Goal: Communication & Community: Answer question/provide support

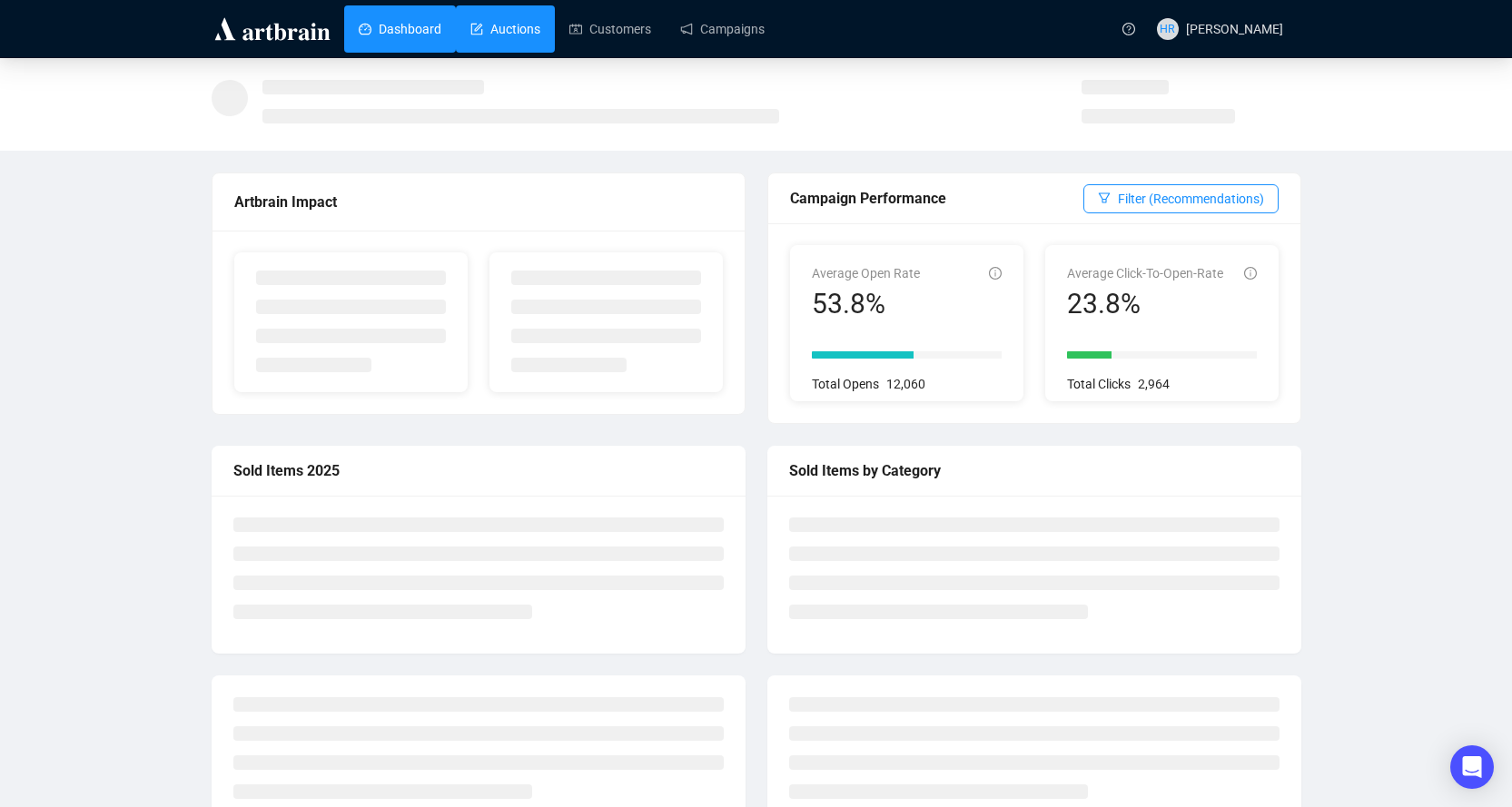
click at [524, 29] on link "Auctions" at bounding box center [505, 30] width 70 height 47
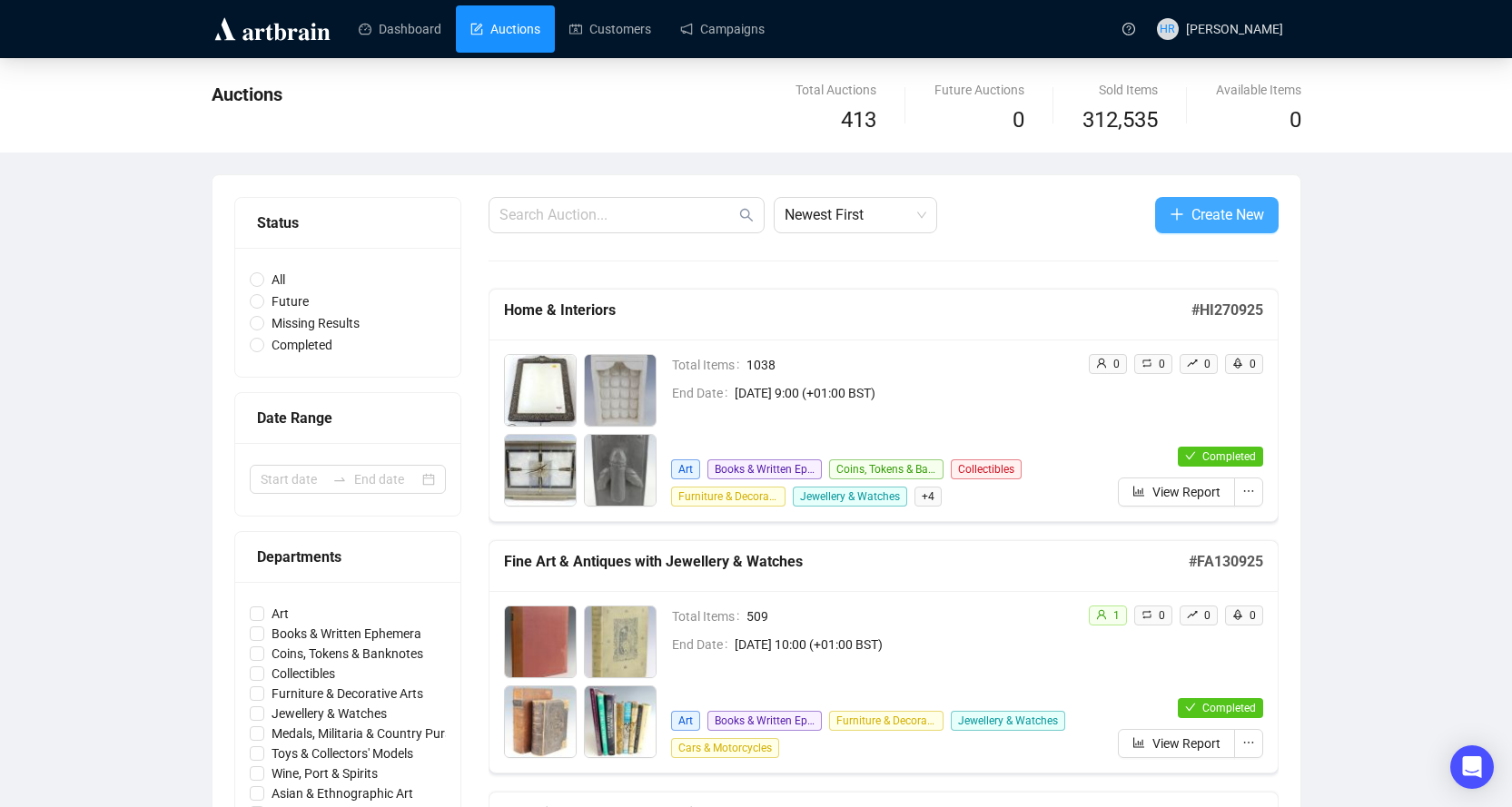
click at [1215, 204] on span "Create New" at bounding box center [1227, 215] width 72 height 23
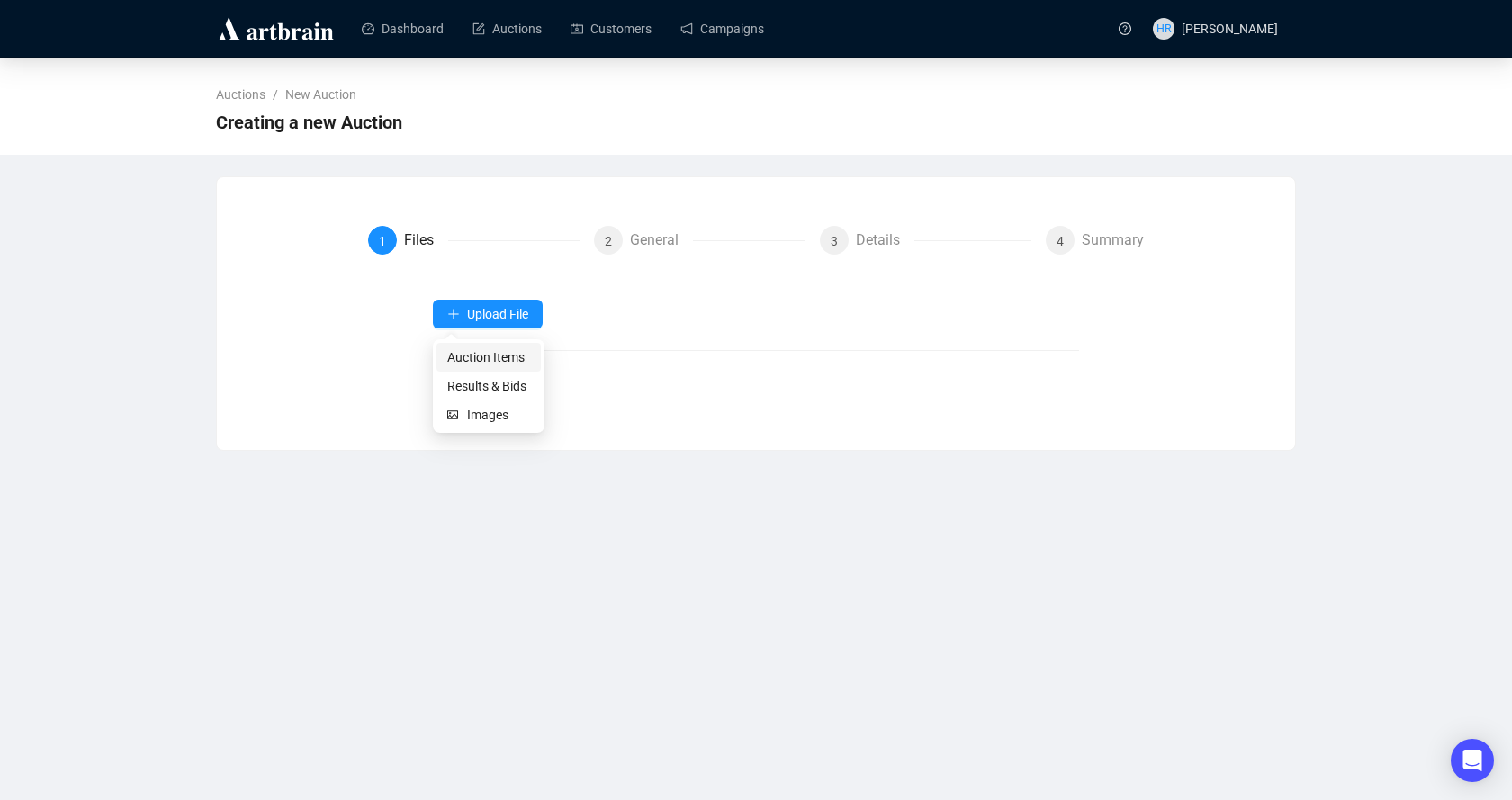
click at [460, 357] on span "Auction Items" at bounding box center [488, 357] width 82 height 20
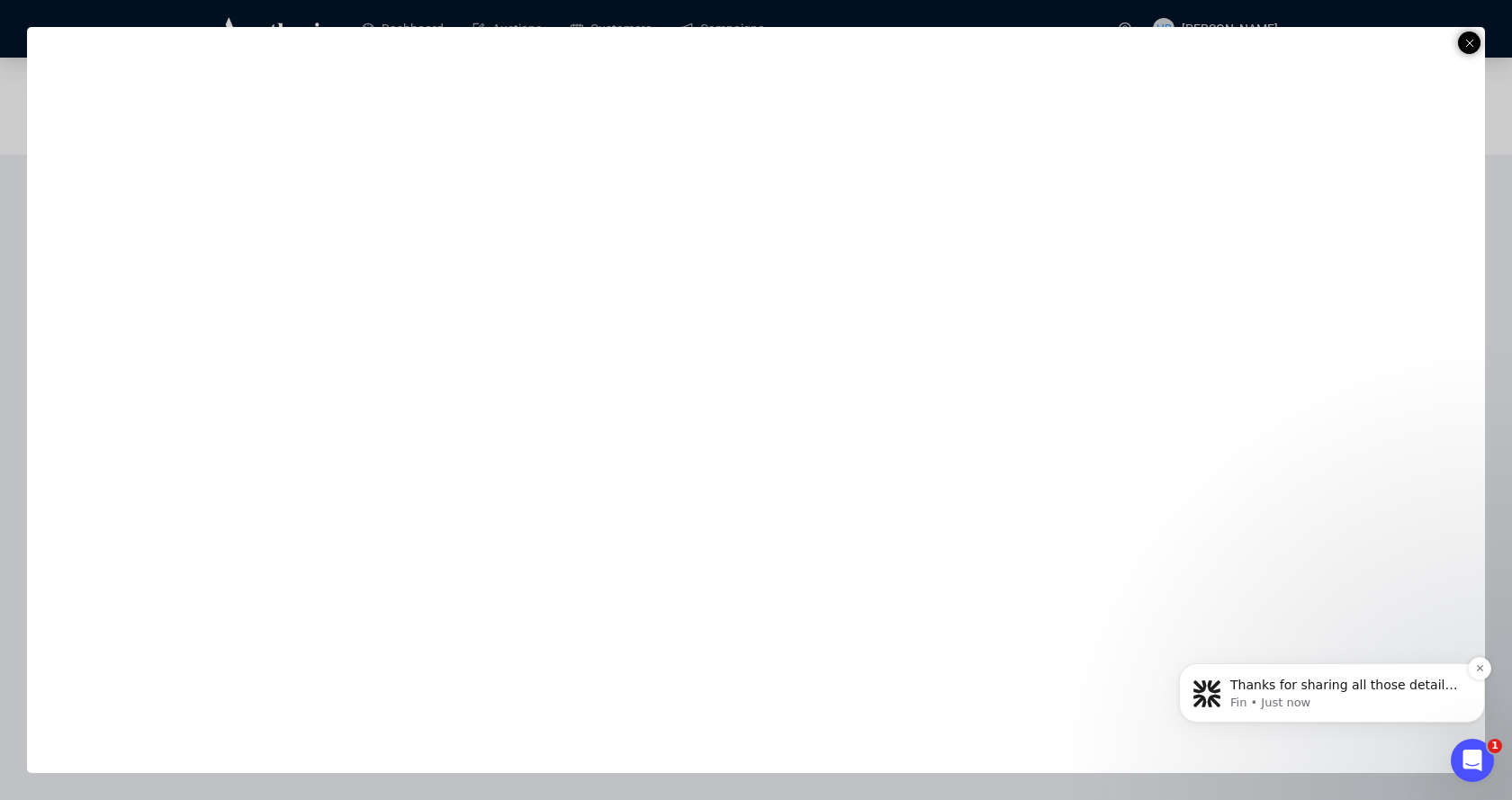
click at [1267, 690] on span "Thanks for sharing all those details! I understand how tricky the Toy departmen…" at bounding box center [1344, 729] width 229 height 104
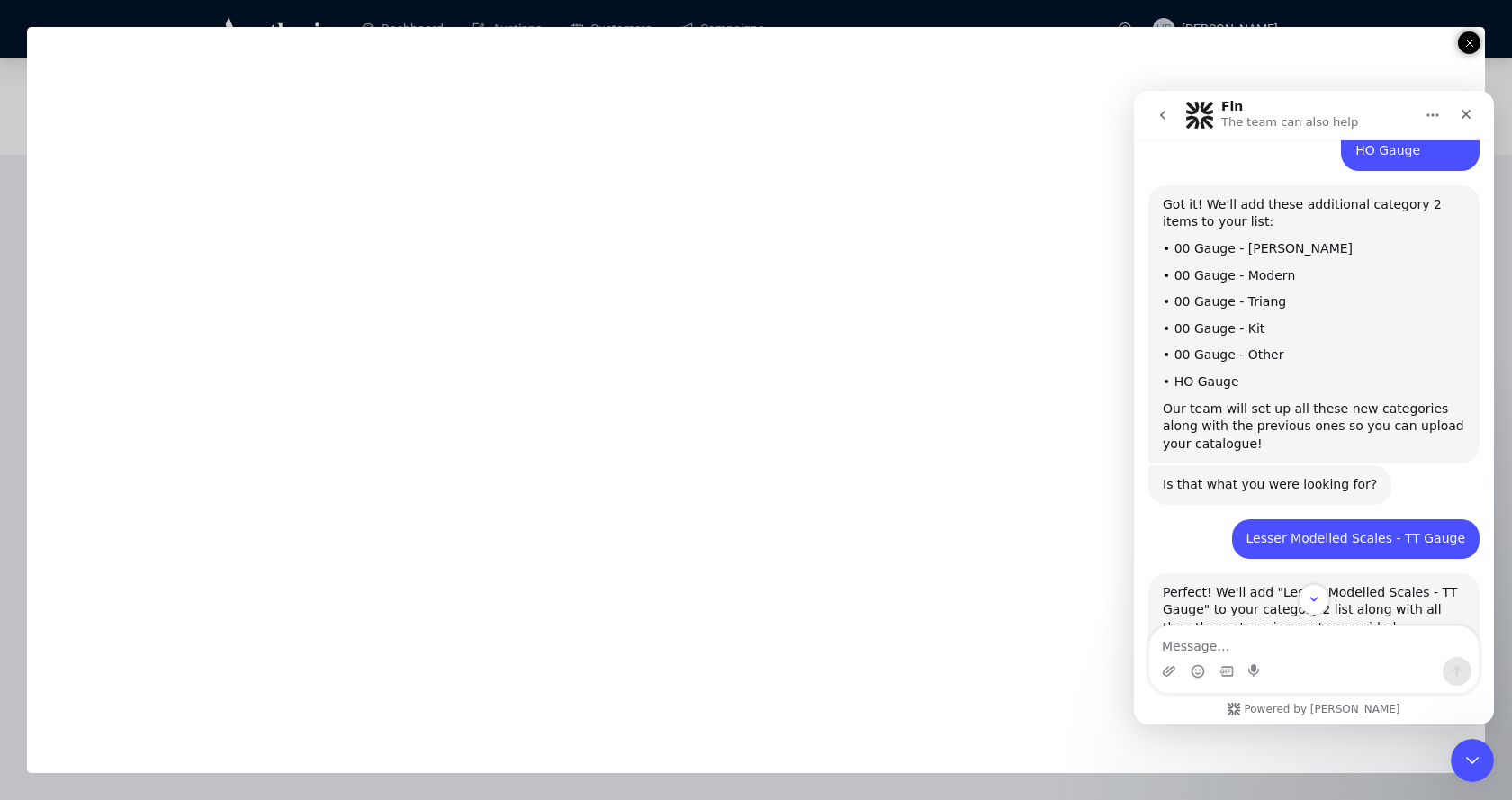
scroll to position [1731, 0]
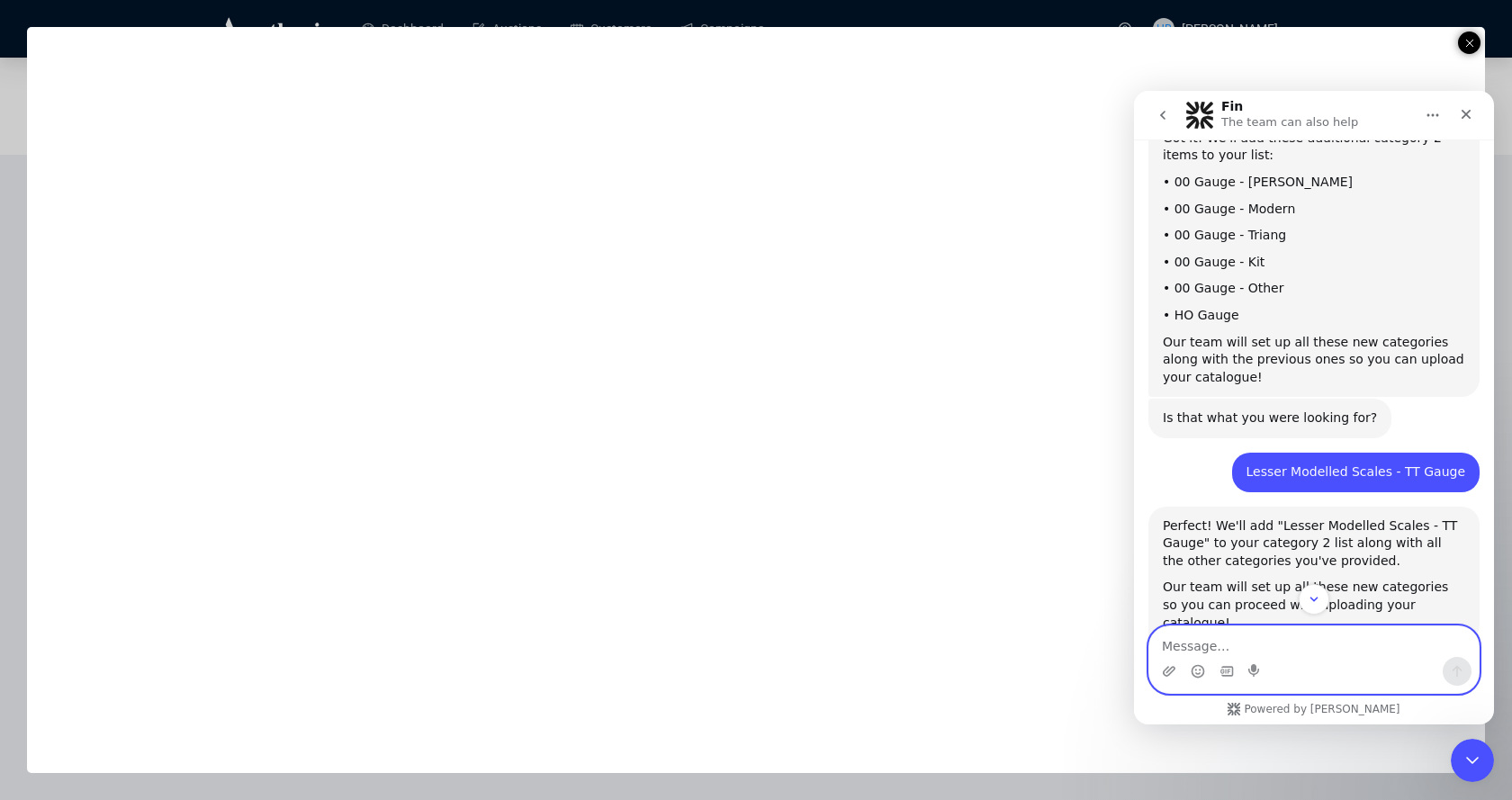
click at [1207, 653] on textarea "Message…" at bounding box center [1314, 641] width 329 height 30
type textarea "Thank you!"
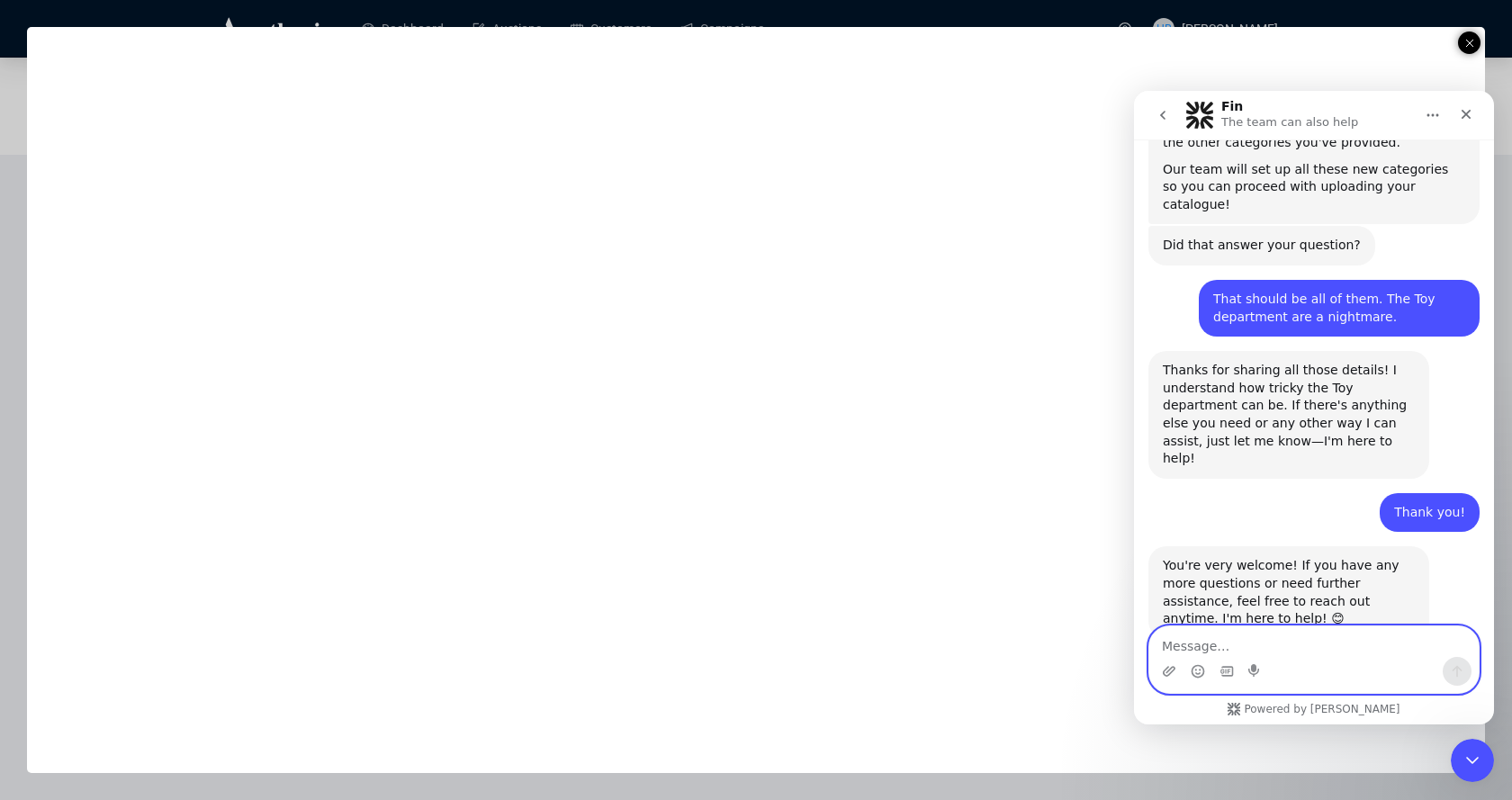
scroll to position [2437, 0]
type textarea "Perfect - thank you so much!"
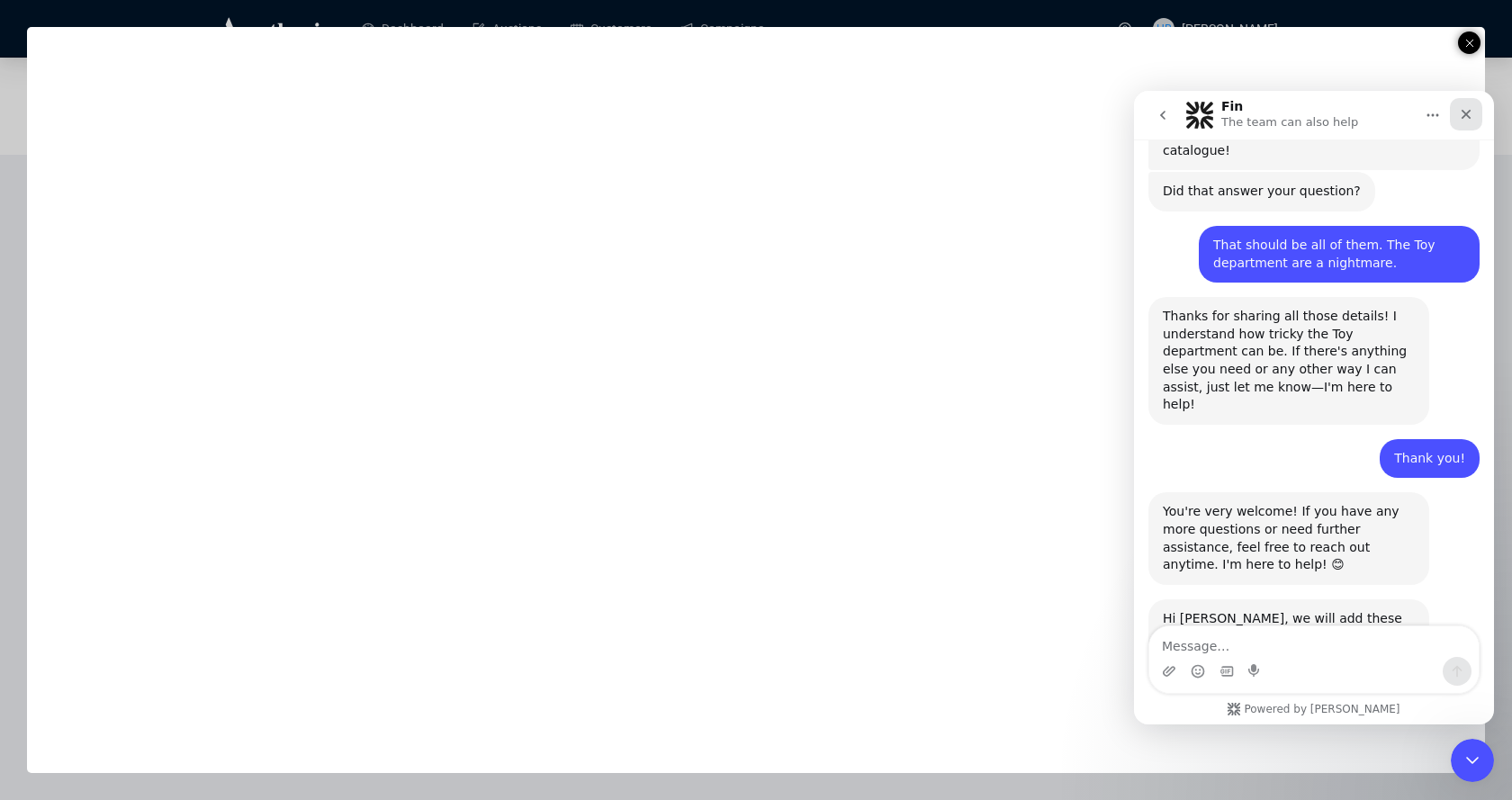
click at [1476, 116] on div "Close" at bounding box center [1465, 114] width 32 height 32
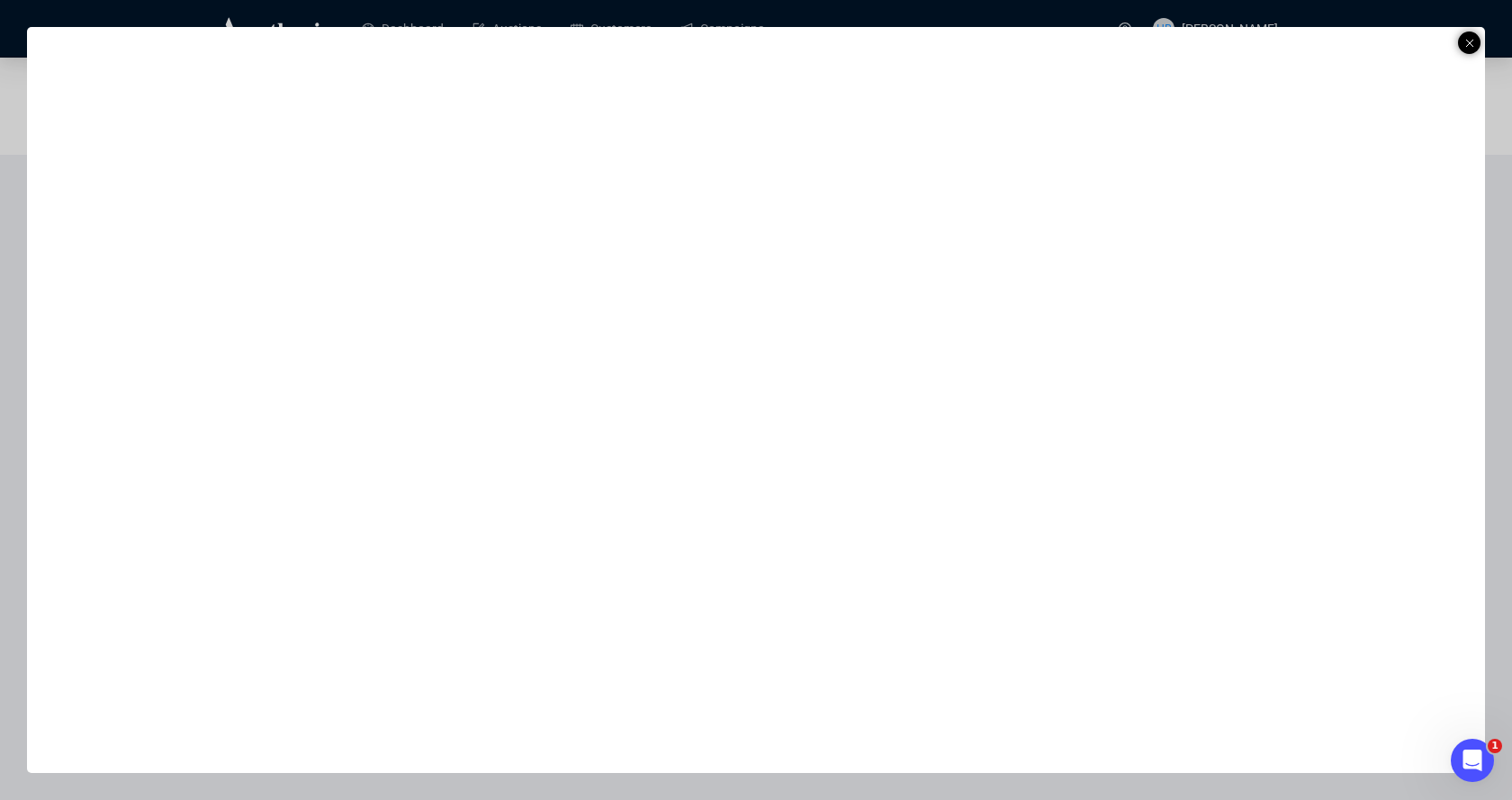
scroll to position [2520, 0]
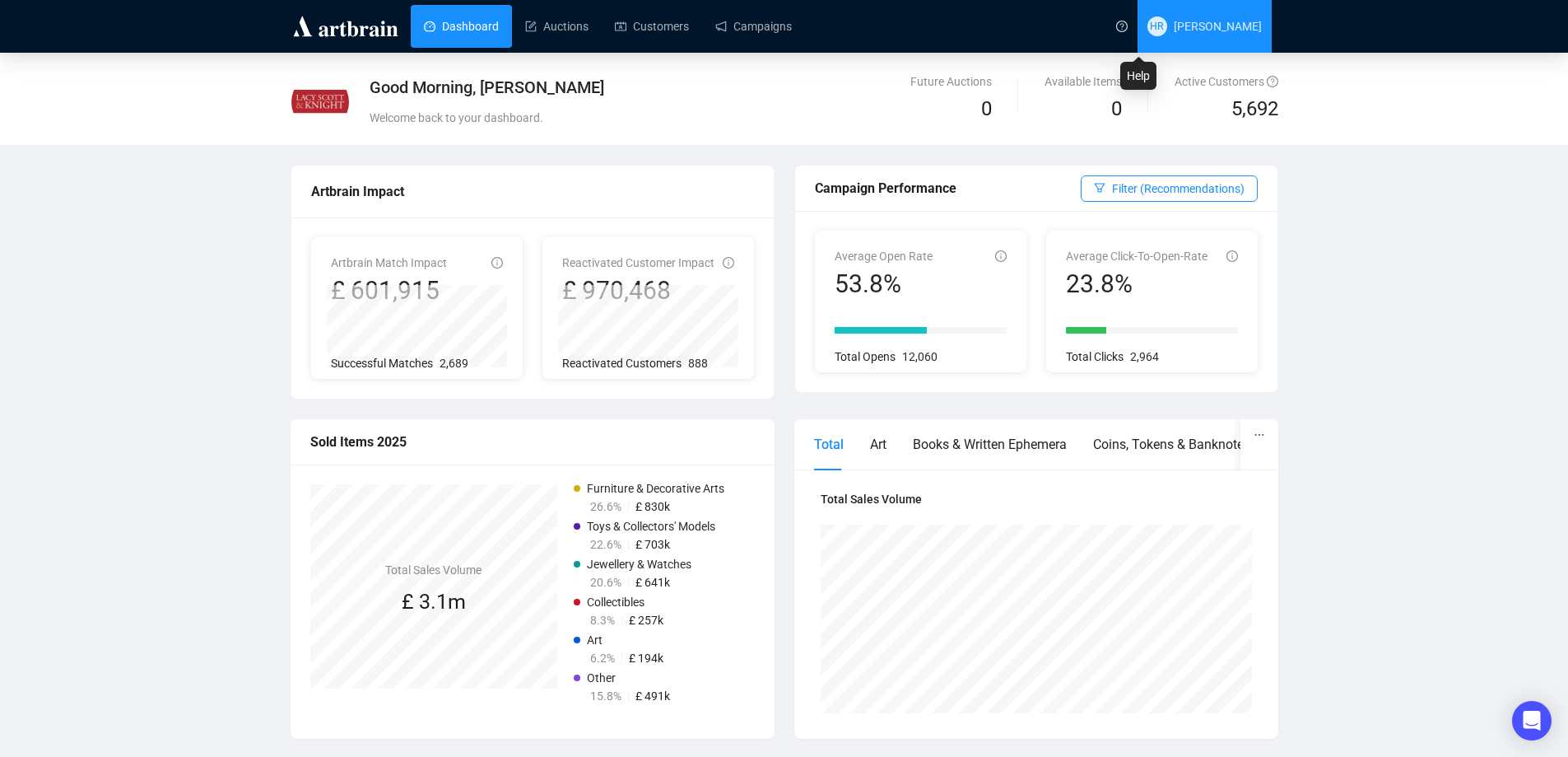
click at [1190, 38] on span "HR [PERSON_NAME]" at bounding box center [1205, 26] width 115 height 53
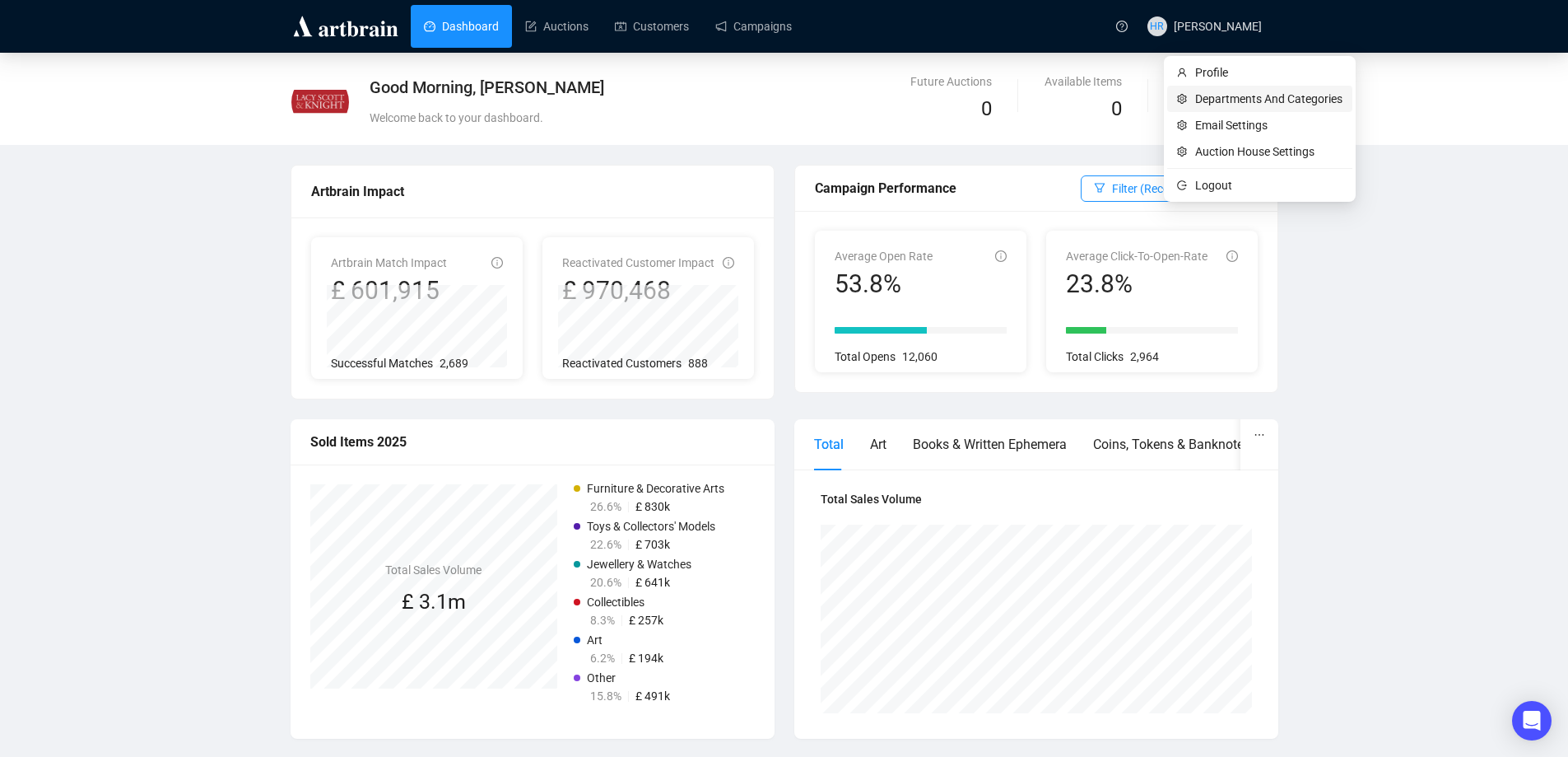
click at [1212, 96] on span "Departments And Categories" at bounding box center [1269, 99] width 147 height 18
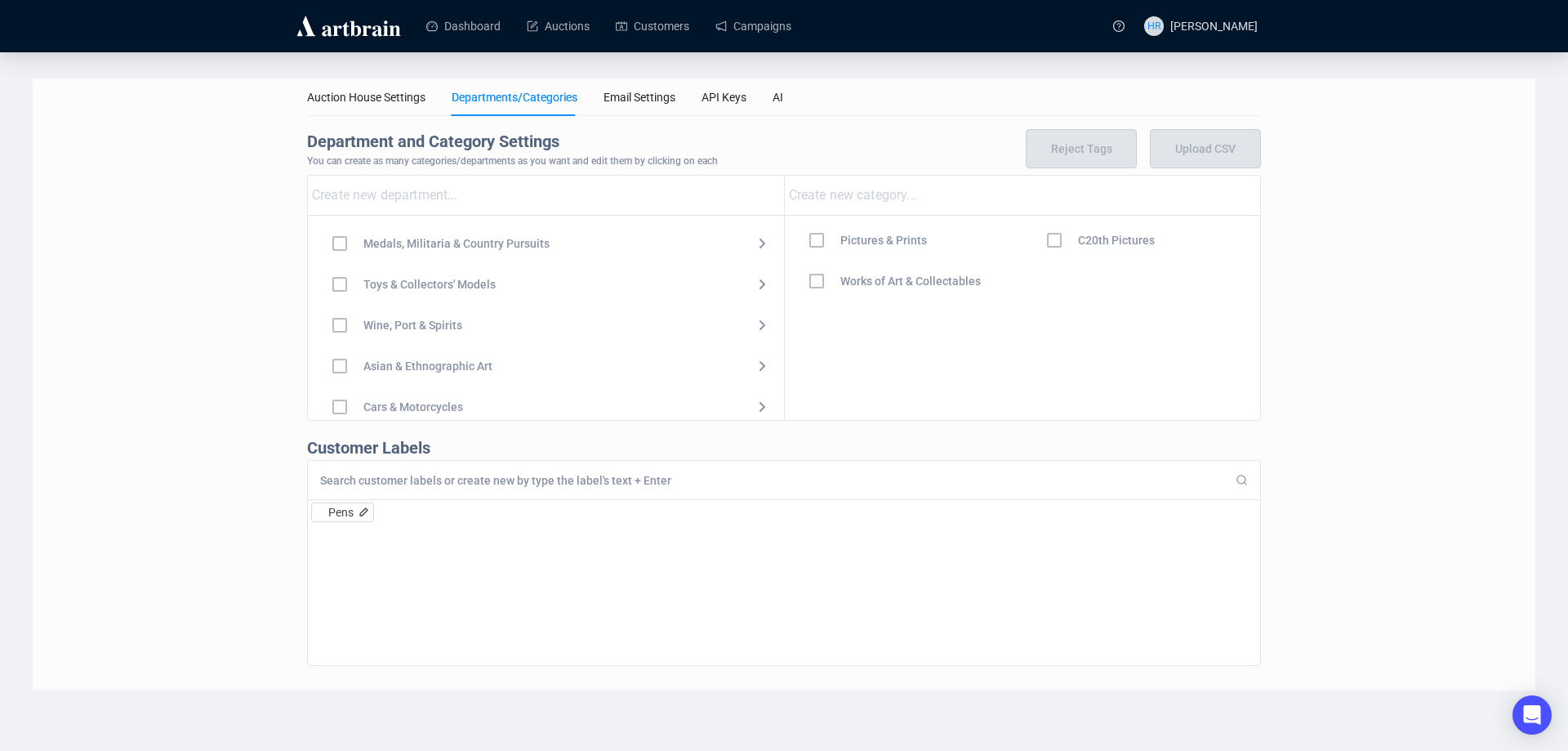
scroll to position [245, 0]
click at [343, 278] on div at bounding box center [339, 280] width 47 height 47
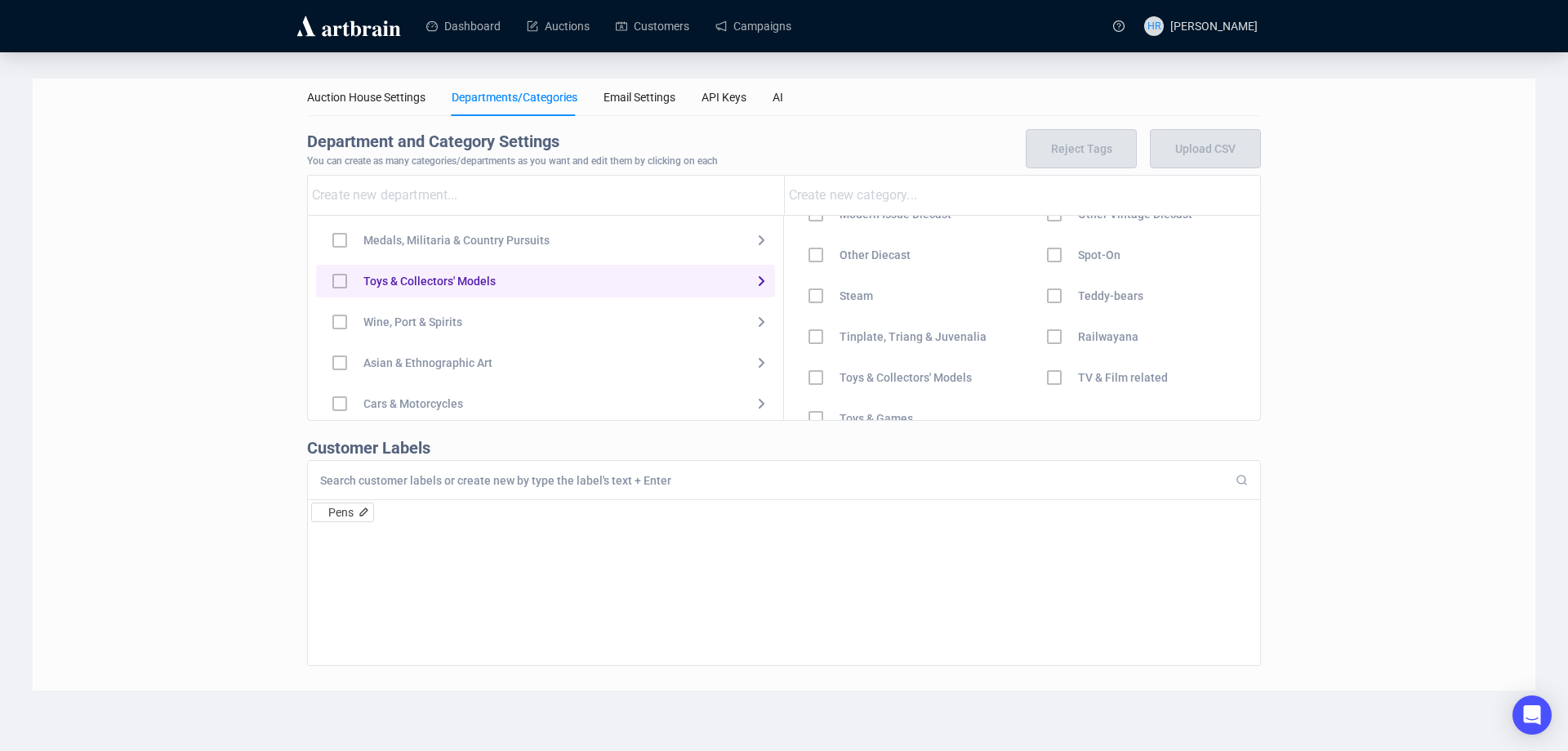
scroll to position [286, 0]
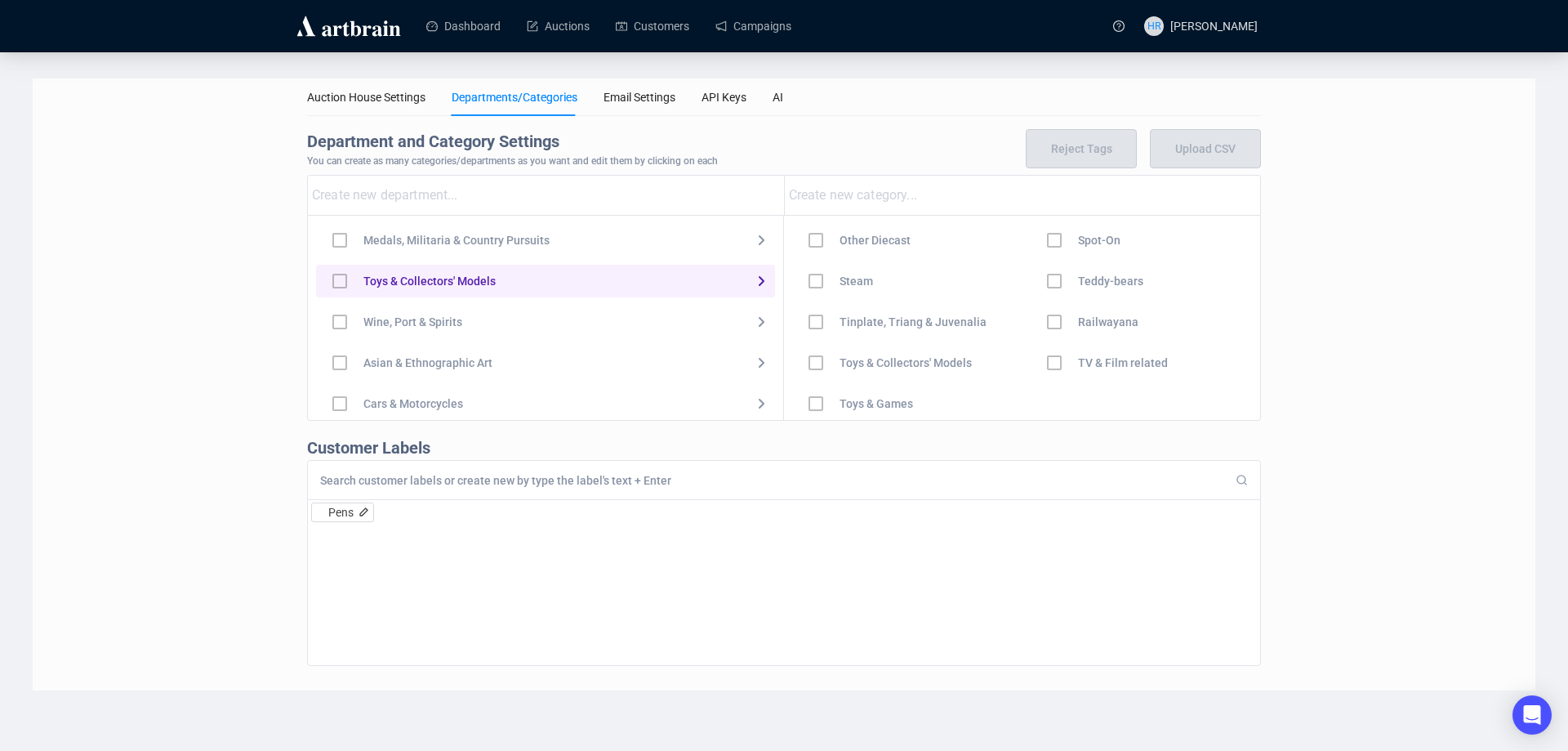
click at [1111, 406] on div "Corgi Dinky Dolls Kits Matchbox & Models of Yesteryear Military and Aircraft Mo…" at bounding box center [1021, 318] width 476 height 205
click at [736, 281] on div "Toys & Collectors' Models" at bounding box center [545, 281] width 459 height 33
click at [334, 281] on div at bounding box center [339, 280] width 47 height 47
click at [336, 285] on div at bounding box center [339, 280] width 47 height 47
click at [1375, 217] on div "Auction House Settings Departments/Categories Email Settings API Keys AI Depart…" at bounding box center [784, 384] width 1503 height 612
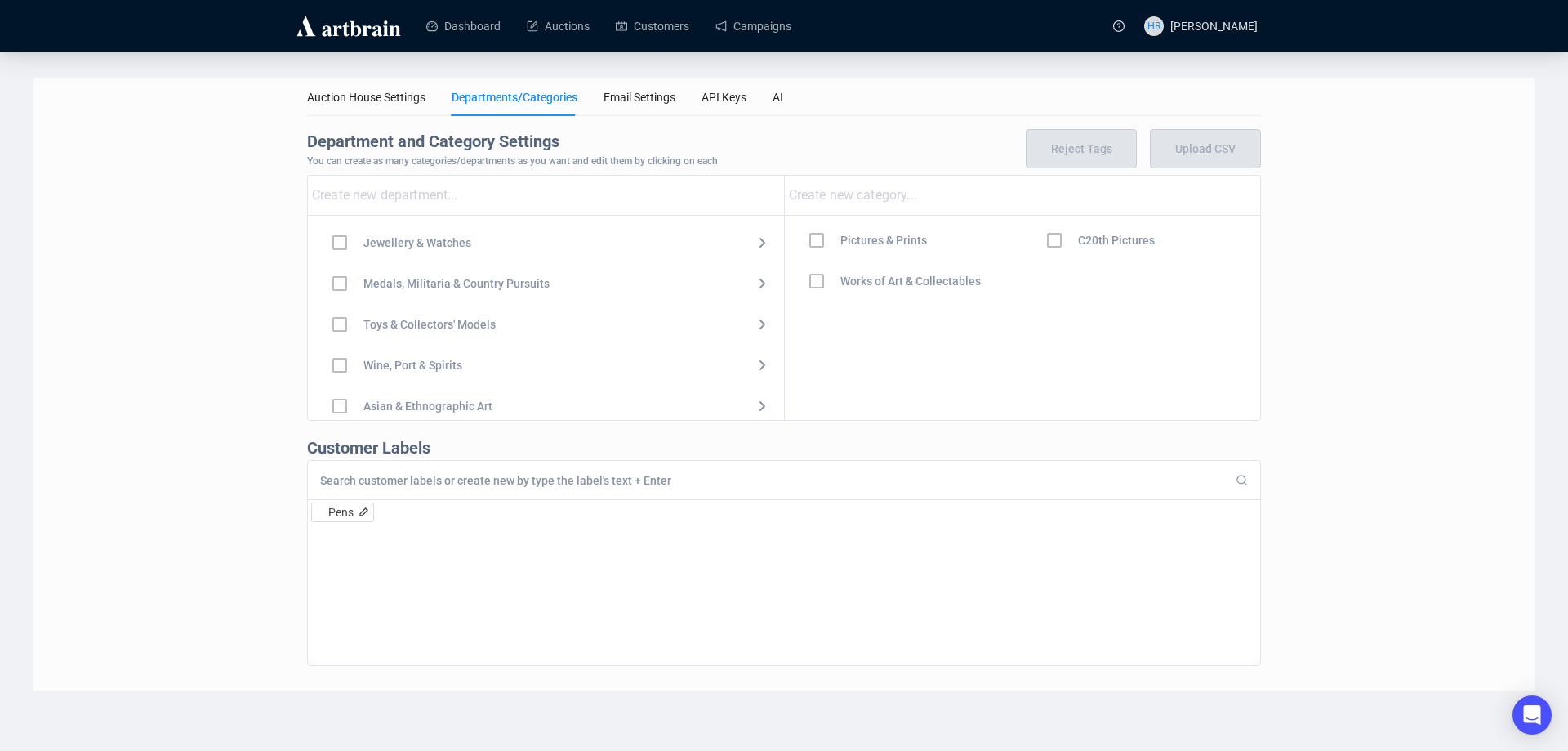
scroll to position [245, 0]
click at [341, 280] on div at bounding box center [339, 280] width 47 height 47
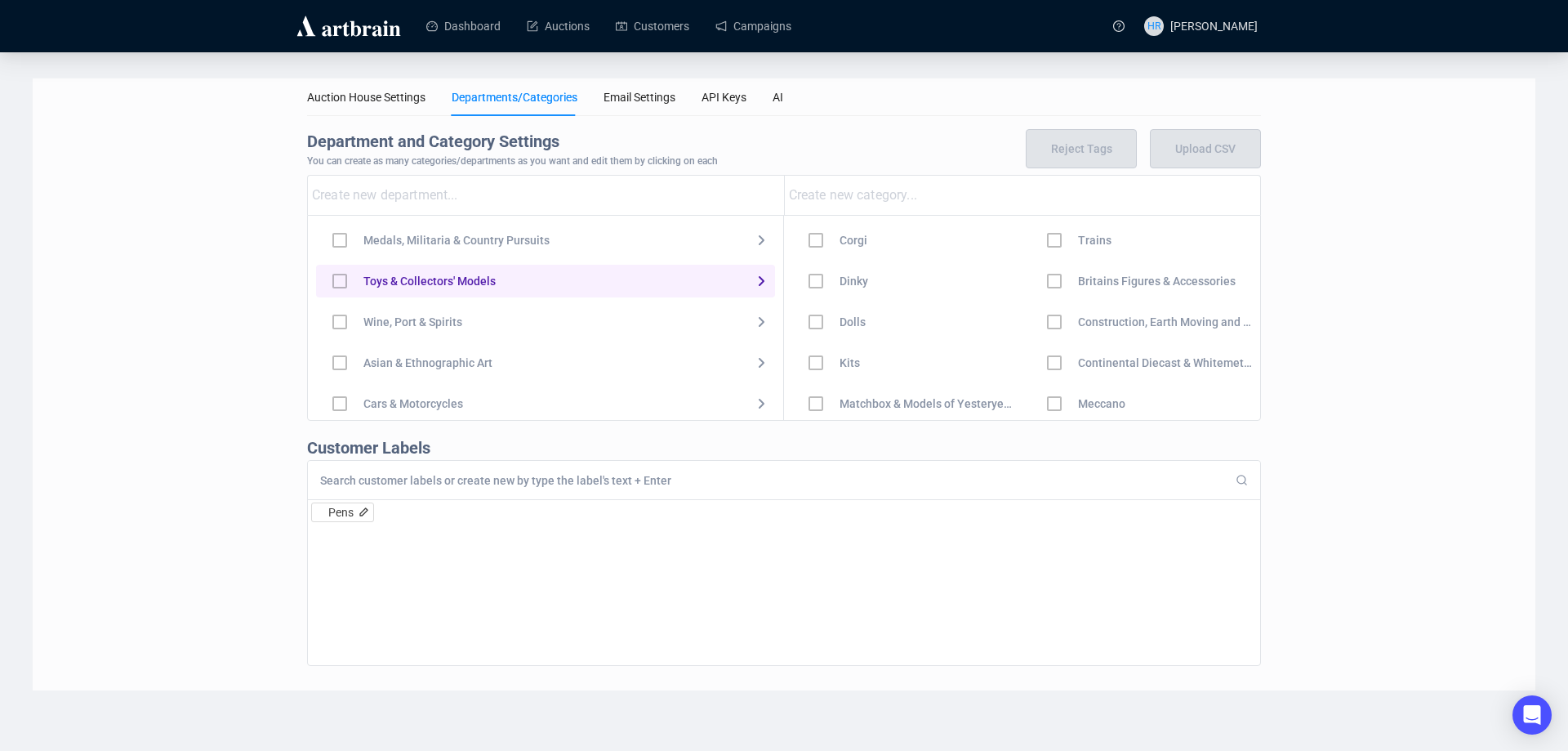
click at [341, 280] on div at bounding box center [339, 280] width 47 height 47
click at [752, 271] on icon at bounding box center [761, 281] width 20 height 20
click at [781, 117] on div "Auction House Settings Departments/Categories Email Settings API Keys AI Depart…" at bounding box center [784, 384] width 980 height 612
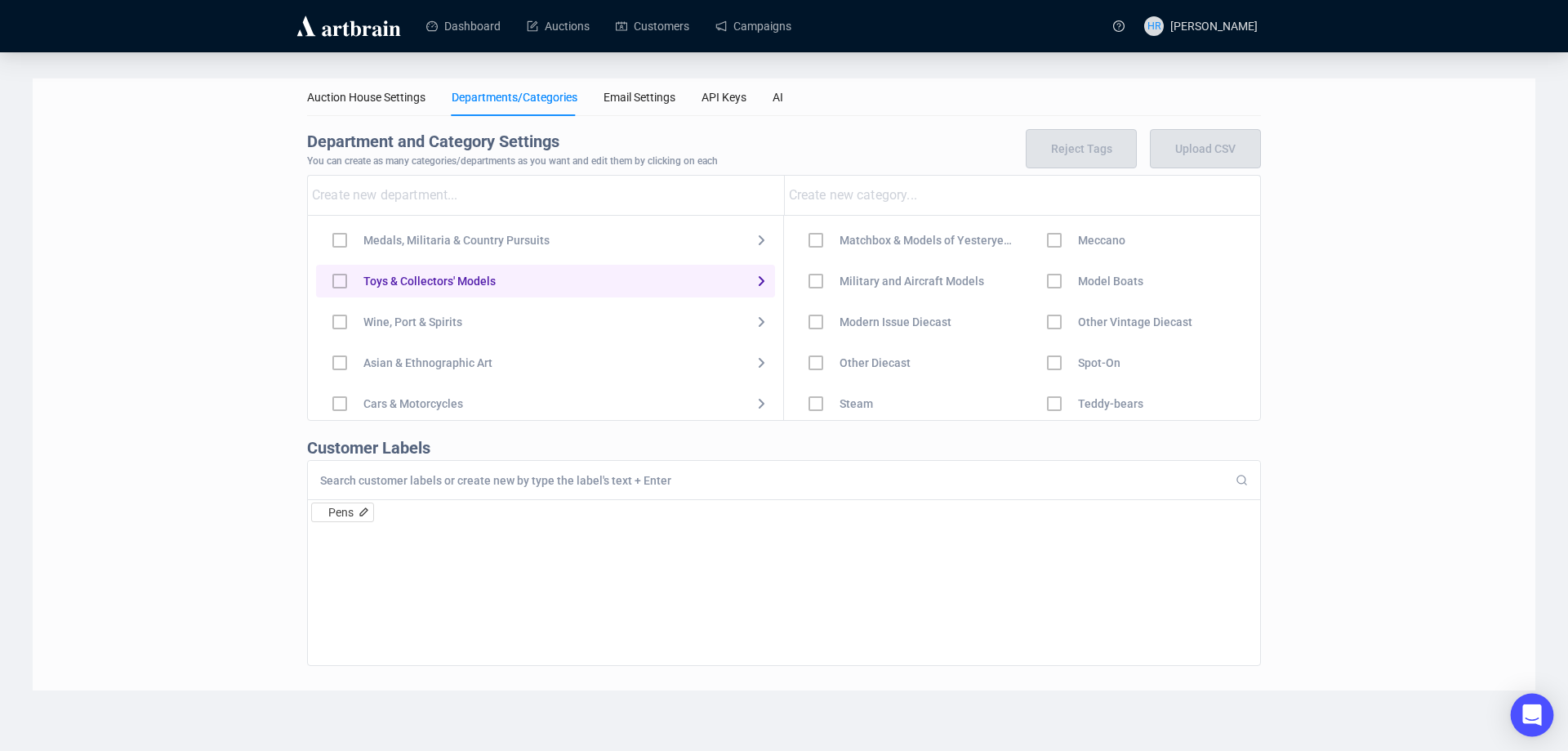
click at [1533, 726] on div "Open Intercom Messenger" at bounding box center [1532, 715] width 44 height 44
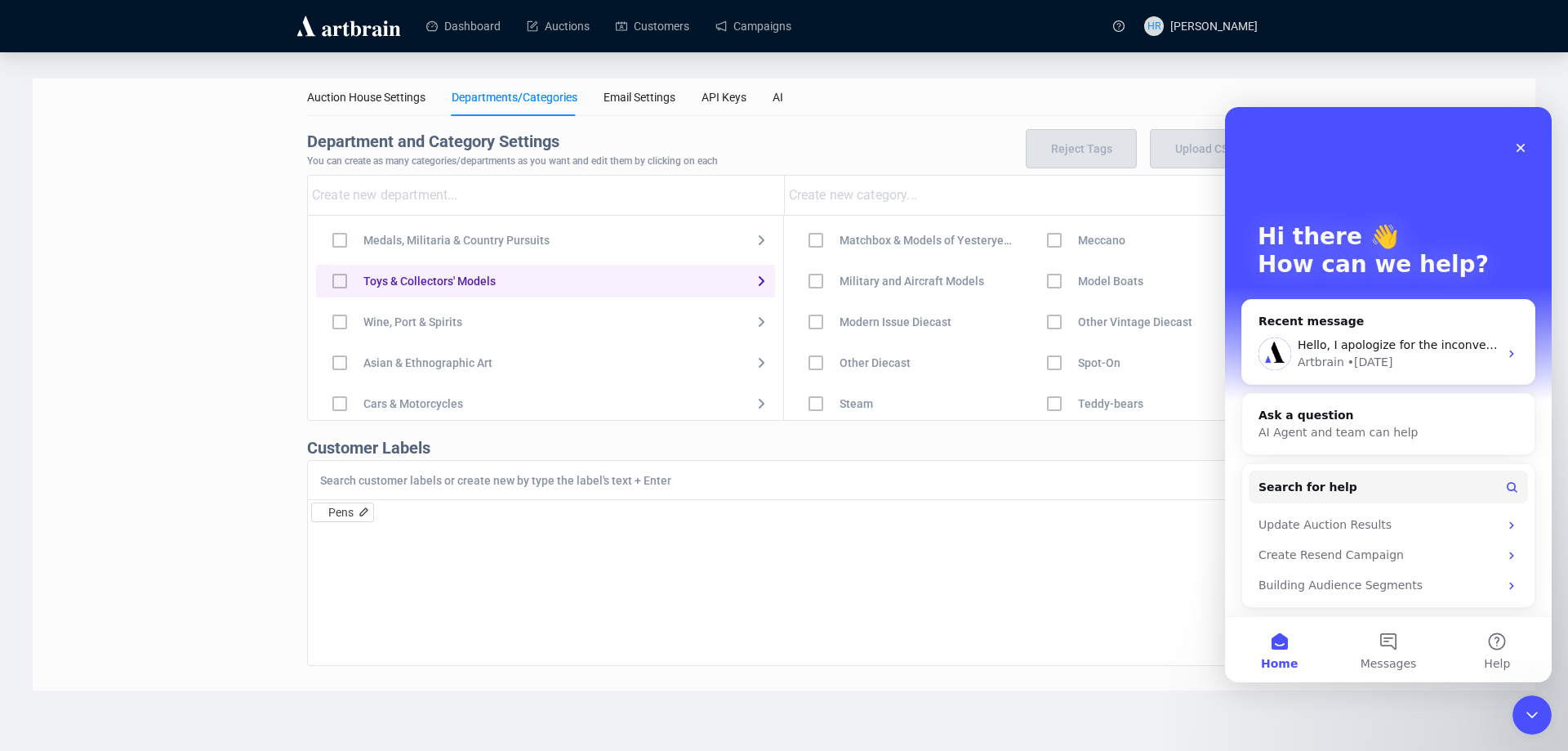
scroll to position [0, 0]
click at [1307, 333] on div "Hello, I apologize for the inconvenience. Please try refreshing the page now an…" at bounding box center [1388, 354] width 293 height 61
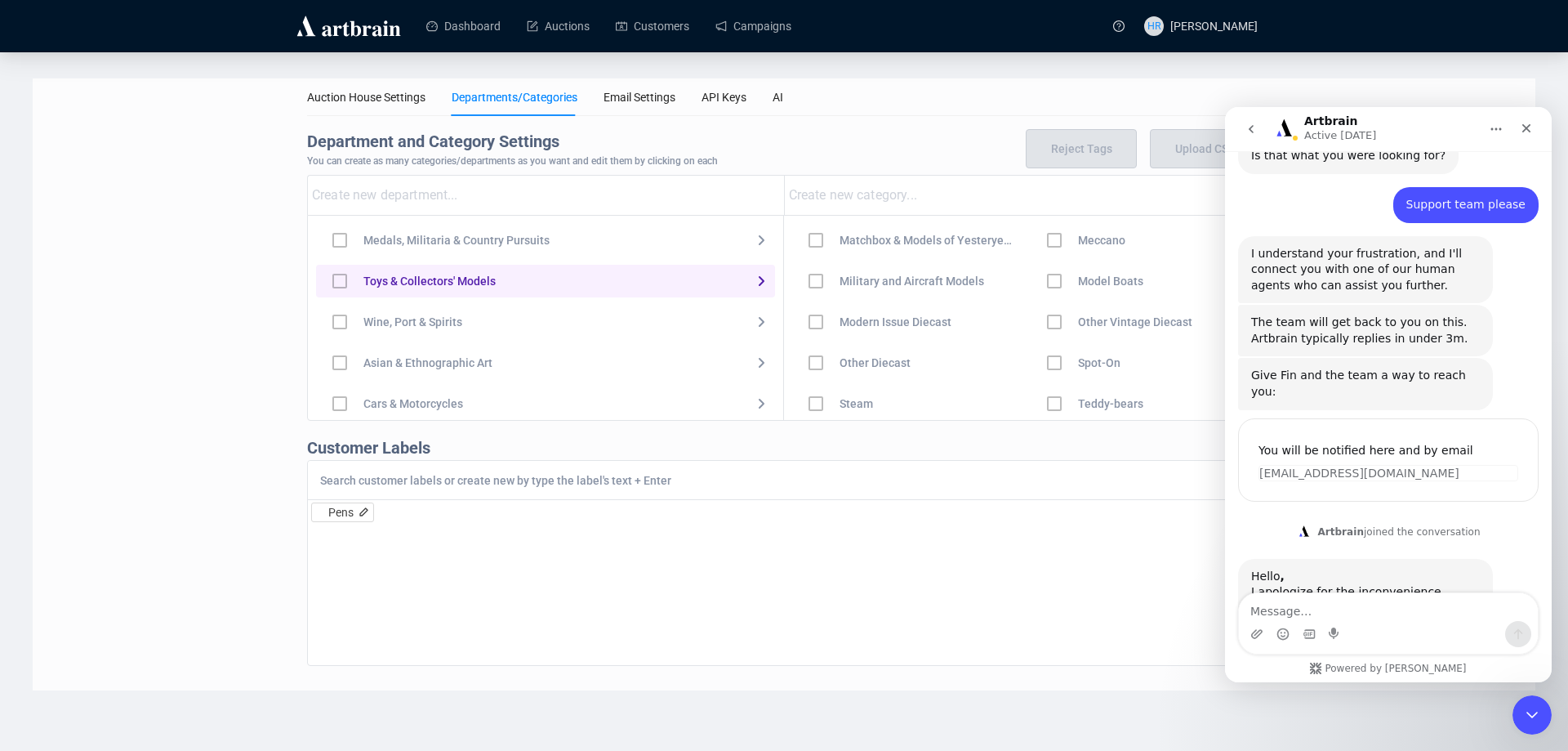
scroll to position [1108, 0]
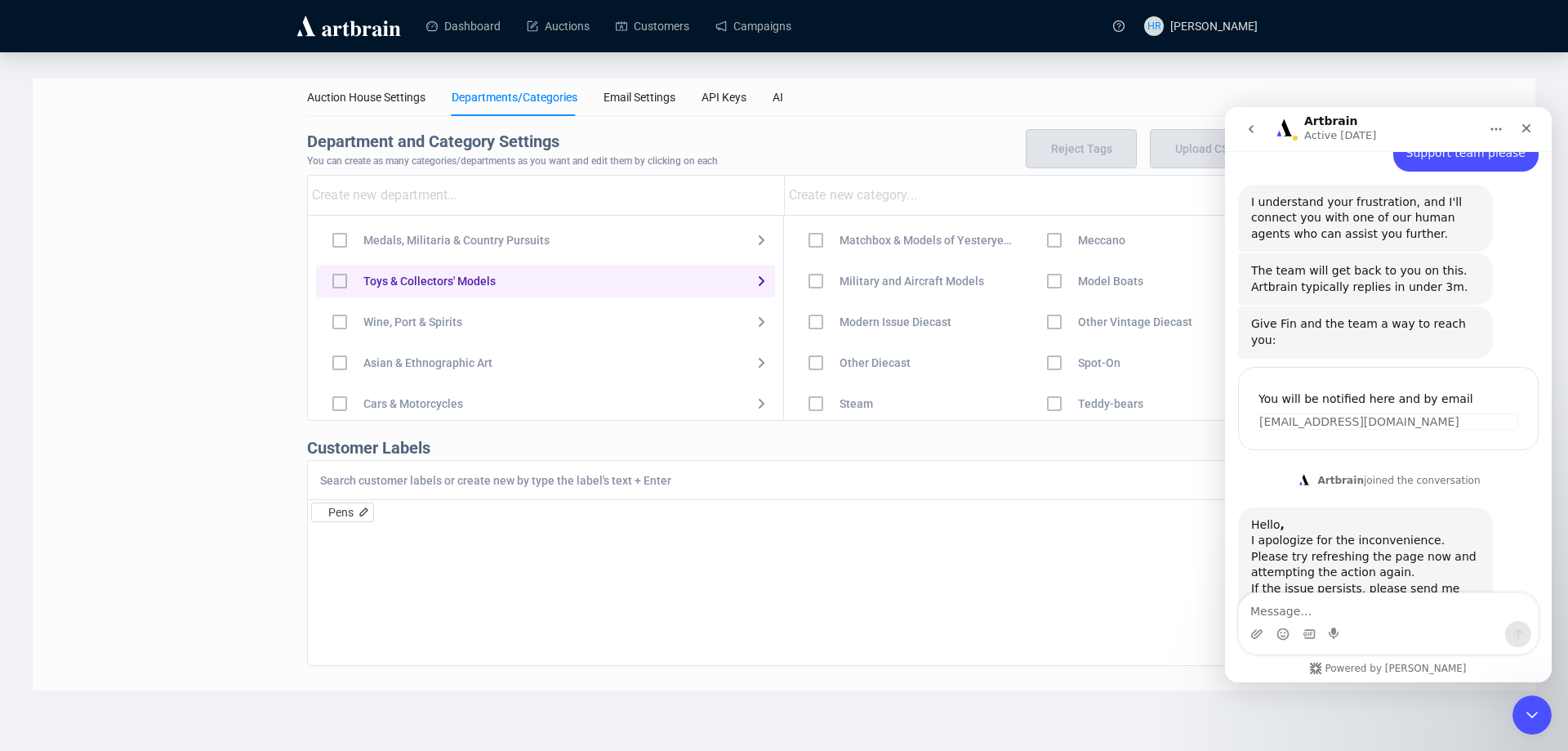
click at [1251, 119] on button "go back" at bounding box center [1250, 129] width 31 height 31
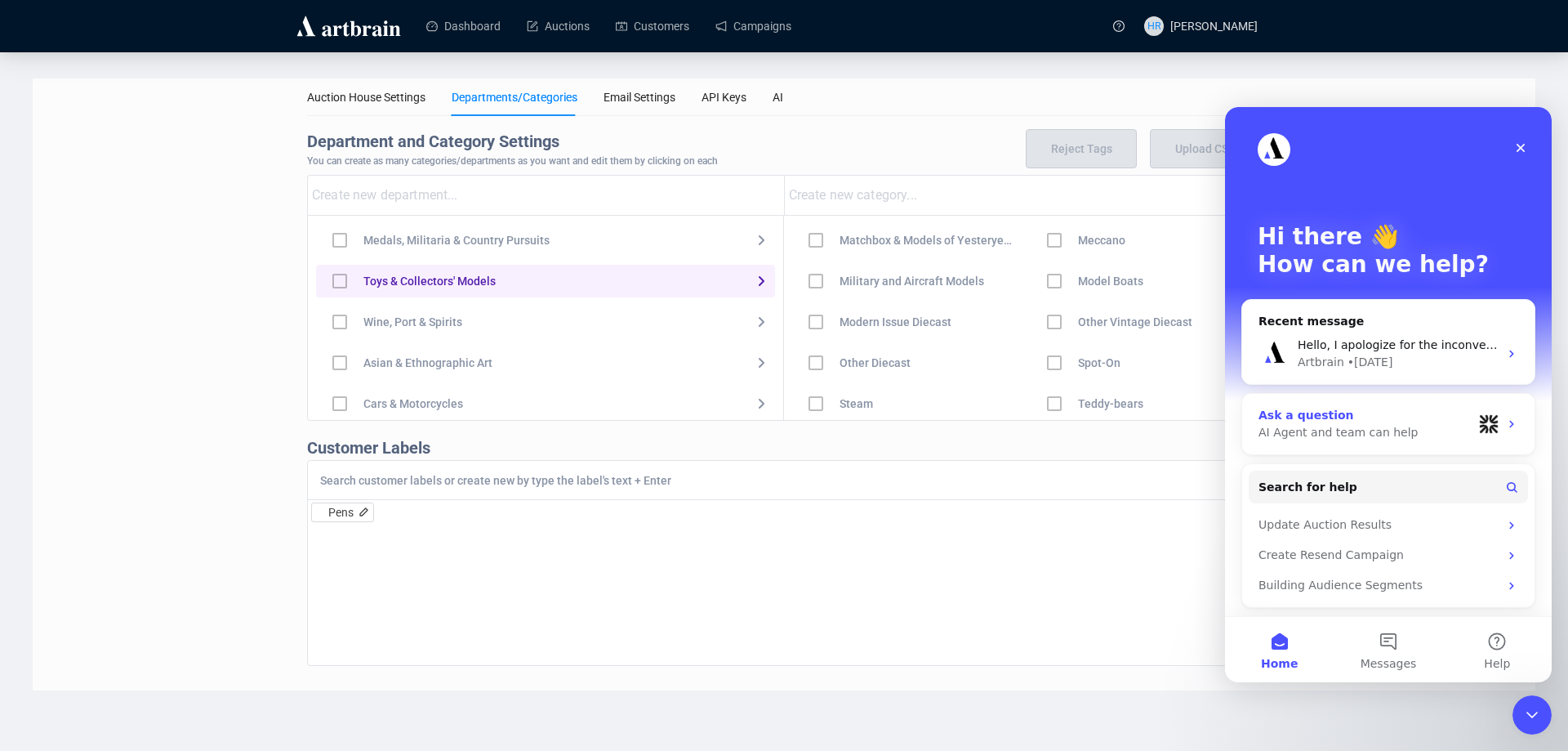
click at [1370, 429] on div "AI Agent and team can help" at bounding box center [1365, 432] width 214 height 17
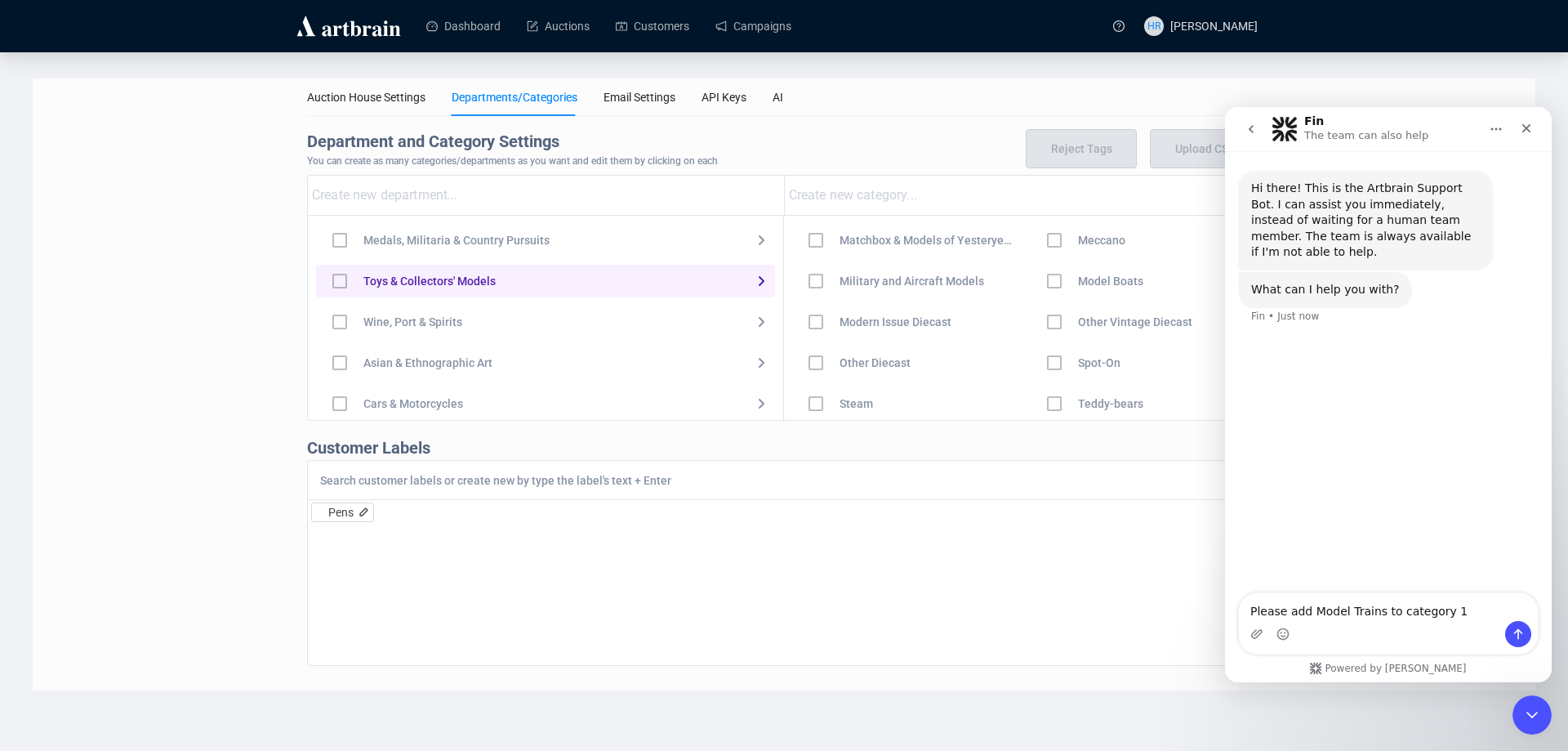
type textarea "Please add Model Trains to category 1."
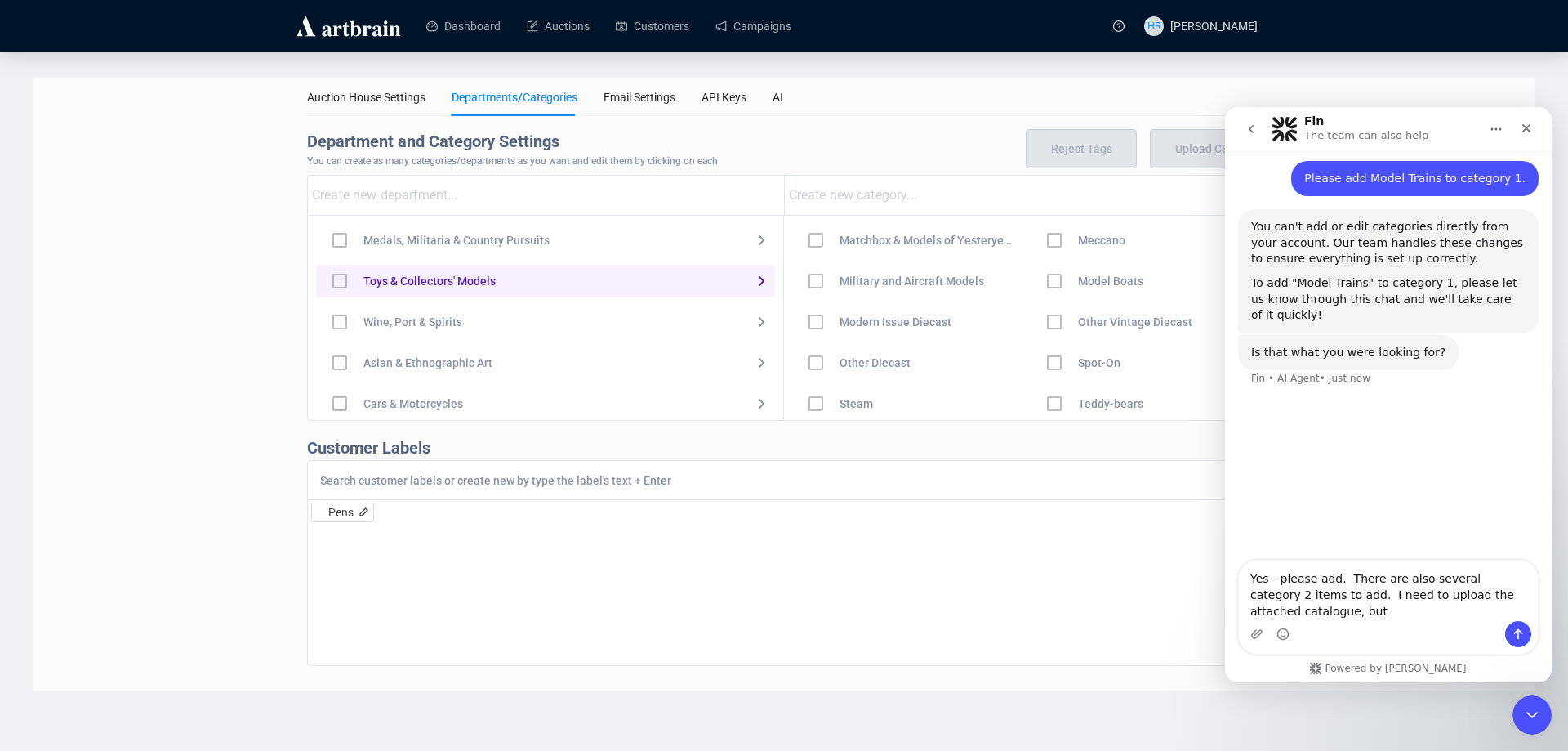
scroll to position [141, 0]
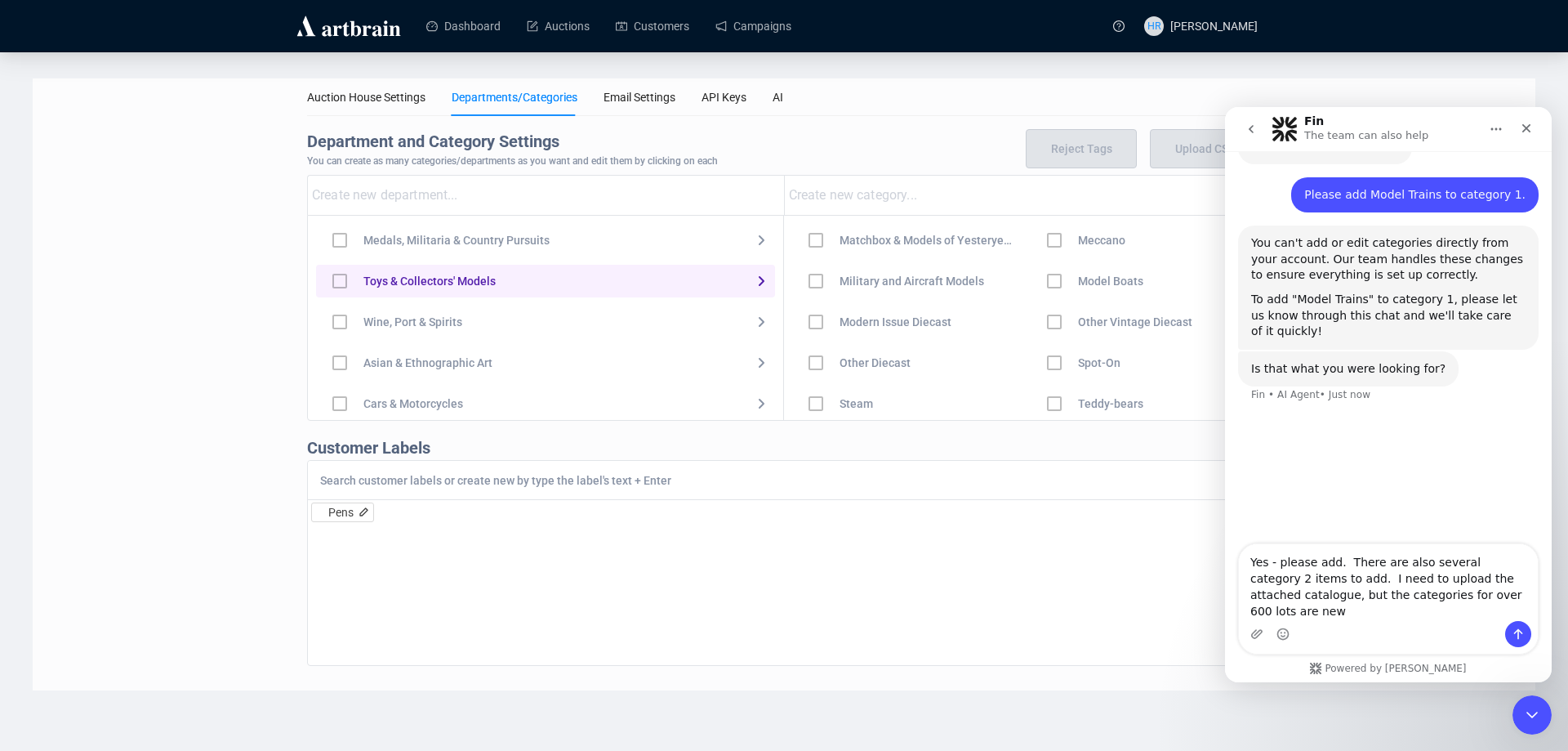
type textarea "Yes - please add. There are also several category 2 items to add. I need to upl…"
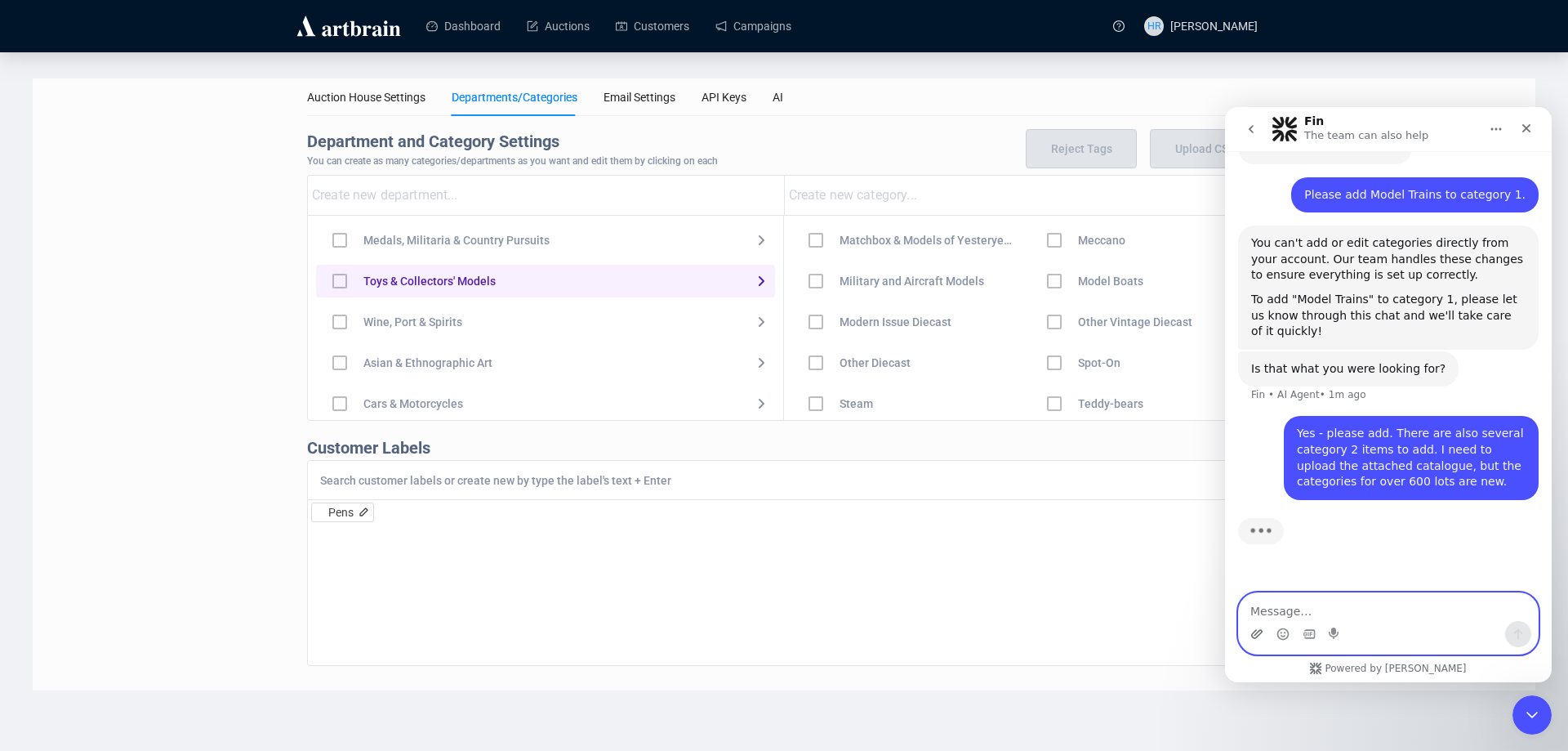
click at [1251, 630] on icon "Upload attachment" at bounding box center [1257, 634] width 13 height 13
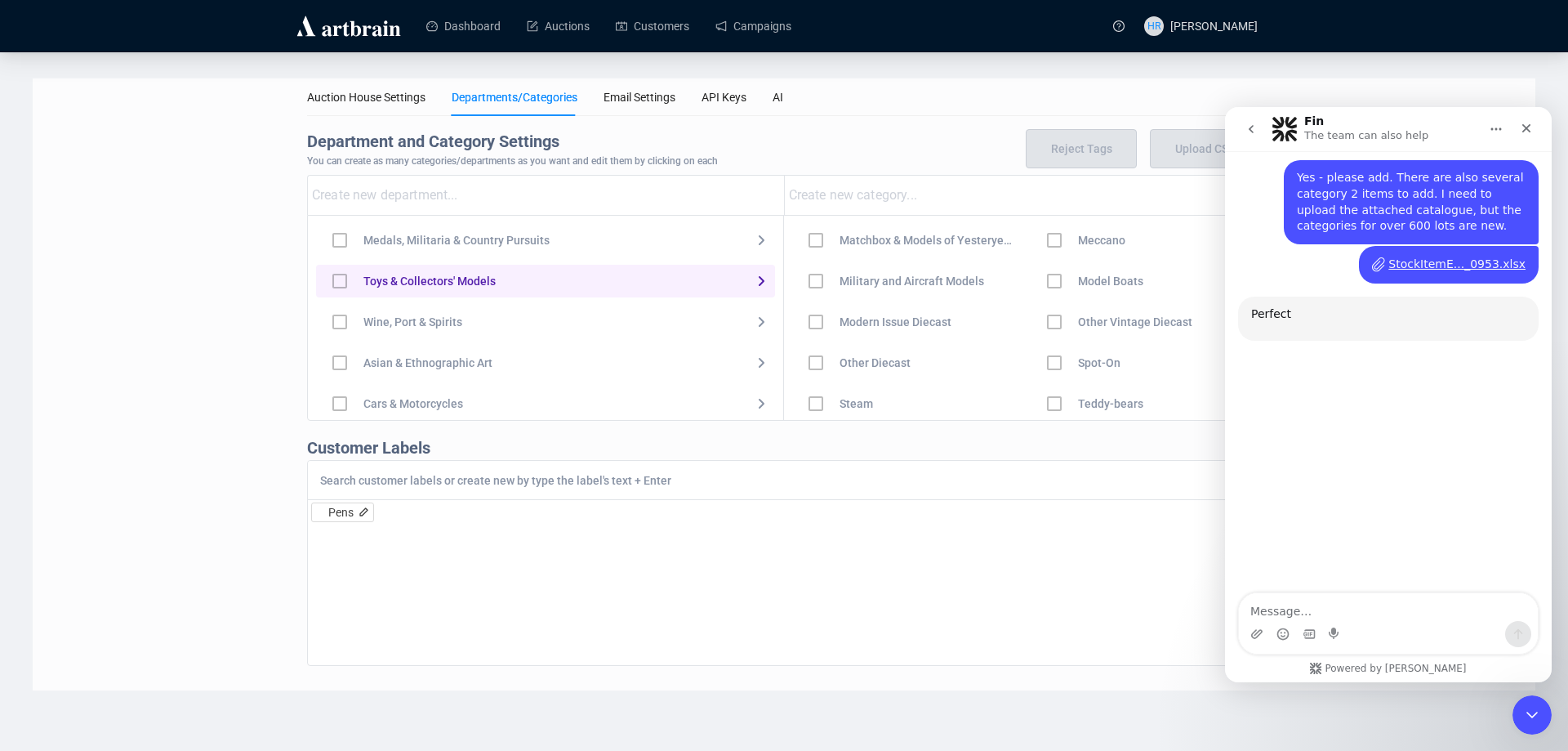
scroll to position [449, 0]
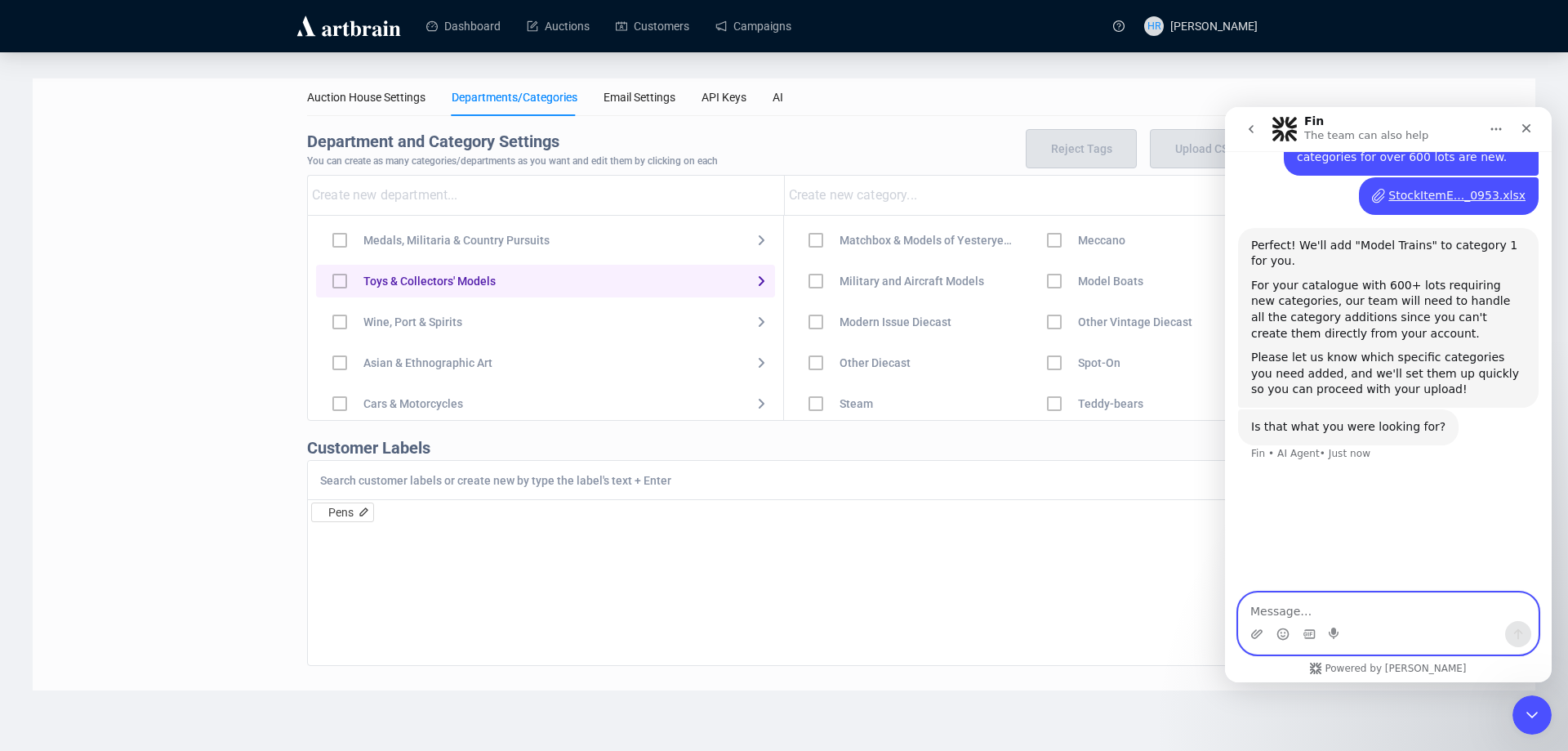
drag, startPoint x: 1267, startPoint y: 608, endPoint x: 1314, endPoint y: 599, distance: 47.9
click at [1267, 608] on textarea "Message…" at bounding box center [1388, 607] width 299 height 28
paste textarea "Large Live Steam - 3.5 inch Gauge Large Live Steam - 5 inch Gauge Large Live St…"
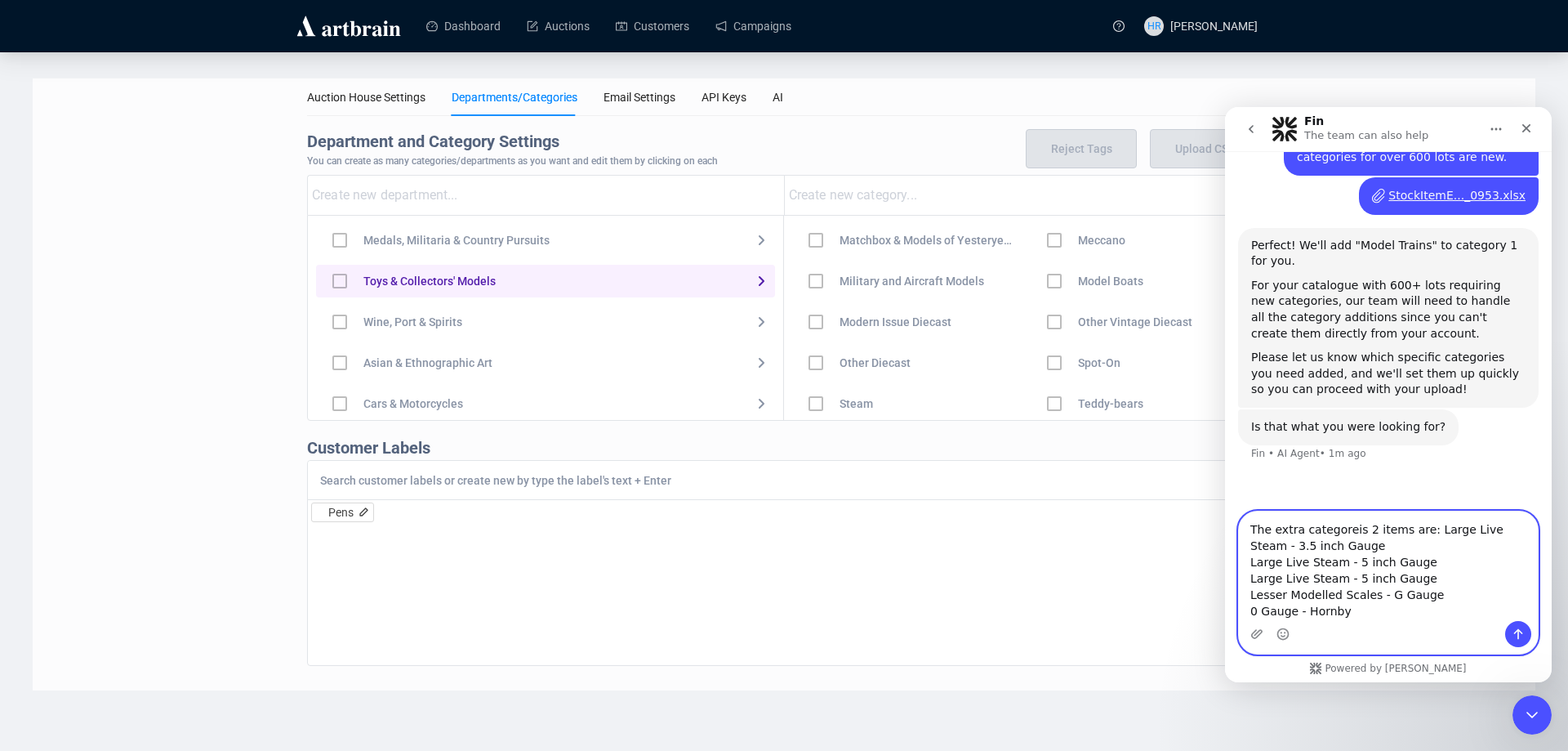
click at [1367, 618] on textarea "The extra categoreis 2 items are: Large Live Steam - 3.5 inch Gauge Large Live …" at bounding box center [1388, 566] width 299 height 109
paste textarea "0 Gauge - Bassett Lowke 0 Gauge - Vintage"
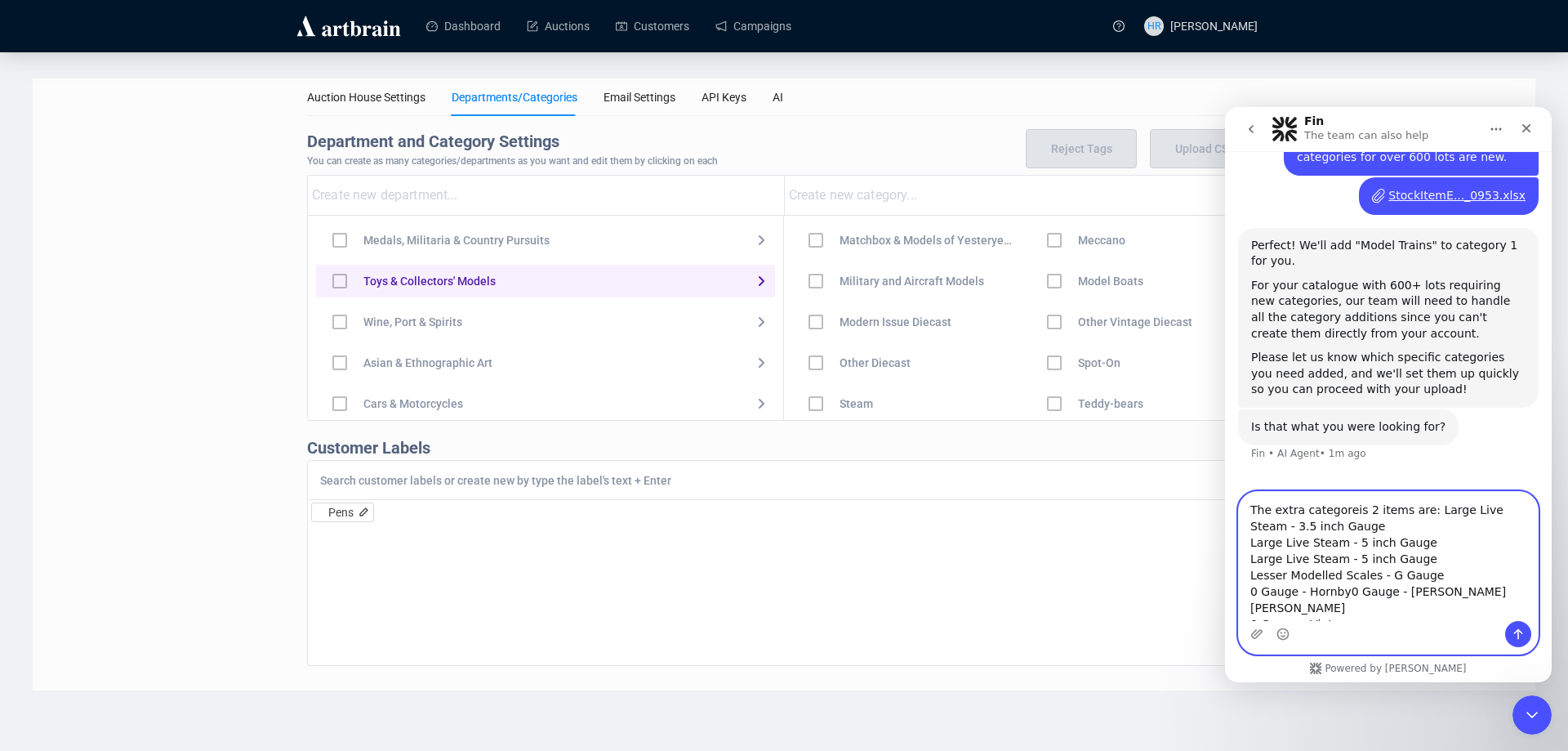
scroll to position [465, 0]
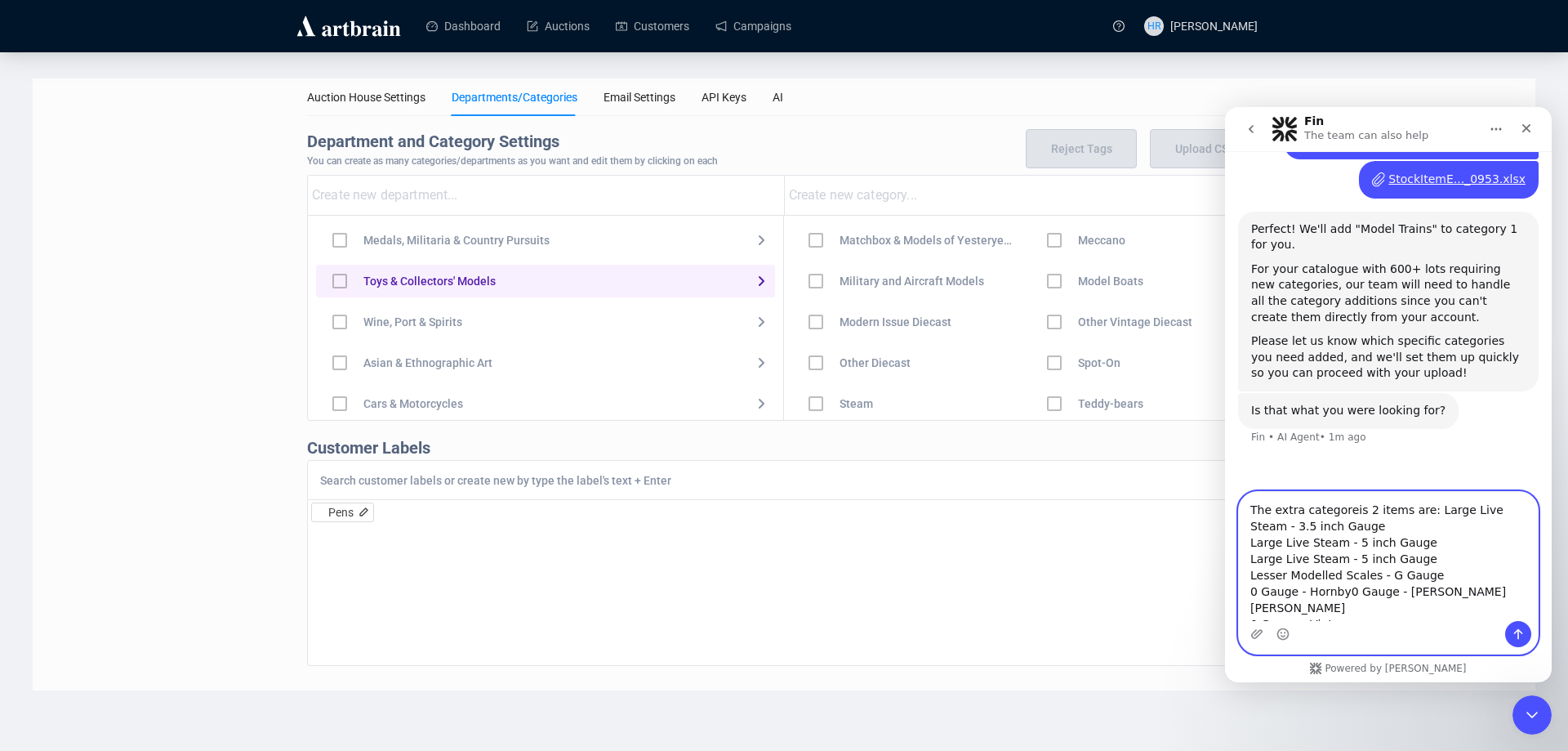
click at [1337, 594] on textarea "The extra categoreis 2 items are: Large Live Steam - 3.5 inch Gauge Large Live …" at bounding box center [1388, 556] width 299 height 129
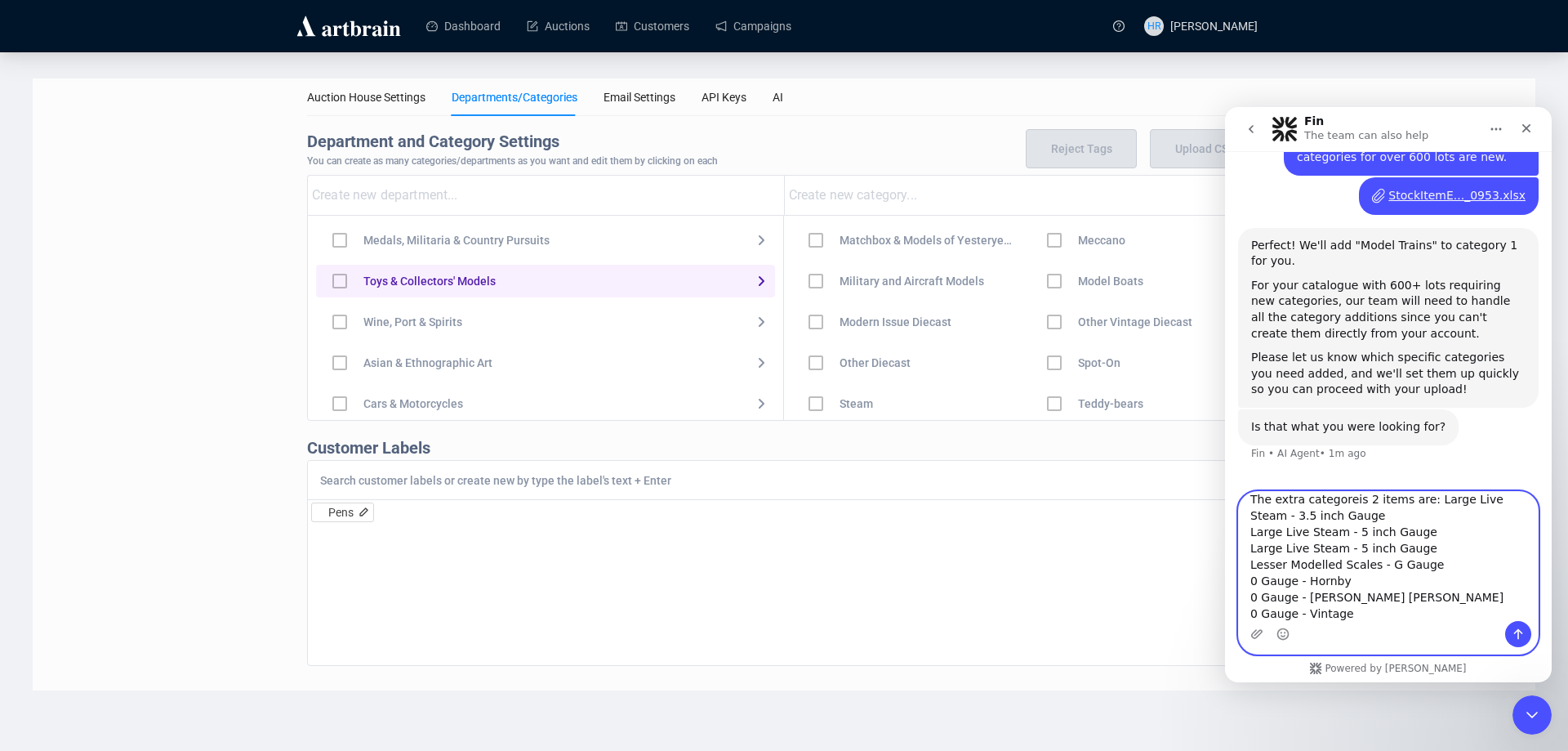
scroll to position [13, 0]
drag, startPoint x: 1363, startPoint y: 625, endPoint x: 1363, endPoint y: 615, distance: 10.0
click at [1363, 624] on div "Intercom messenger" at bounding box center [1388, 634] width 299 height 26
click at [1363, 614] on textarea "The extra categoreis 2 items are: Large Live Steam - 3.5 inch Gauge Large Live …" at bounding box center [1388, 556] width 299 height 129
paste textarea "0 Gauge - Kit Built Coarse Scale 0 Gauge - Modern Coarse Scale"
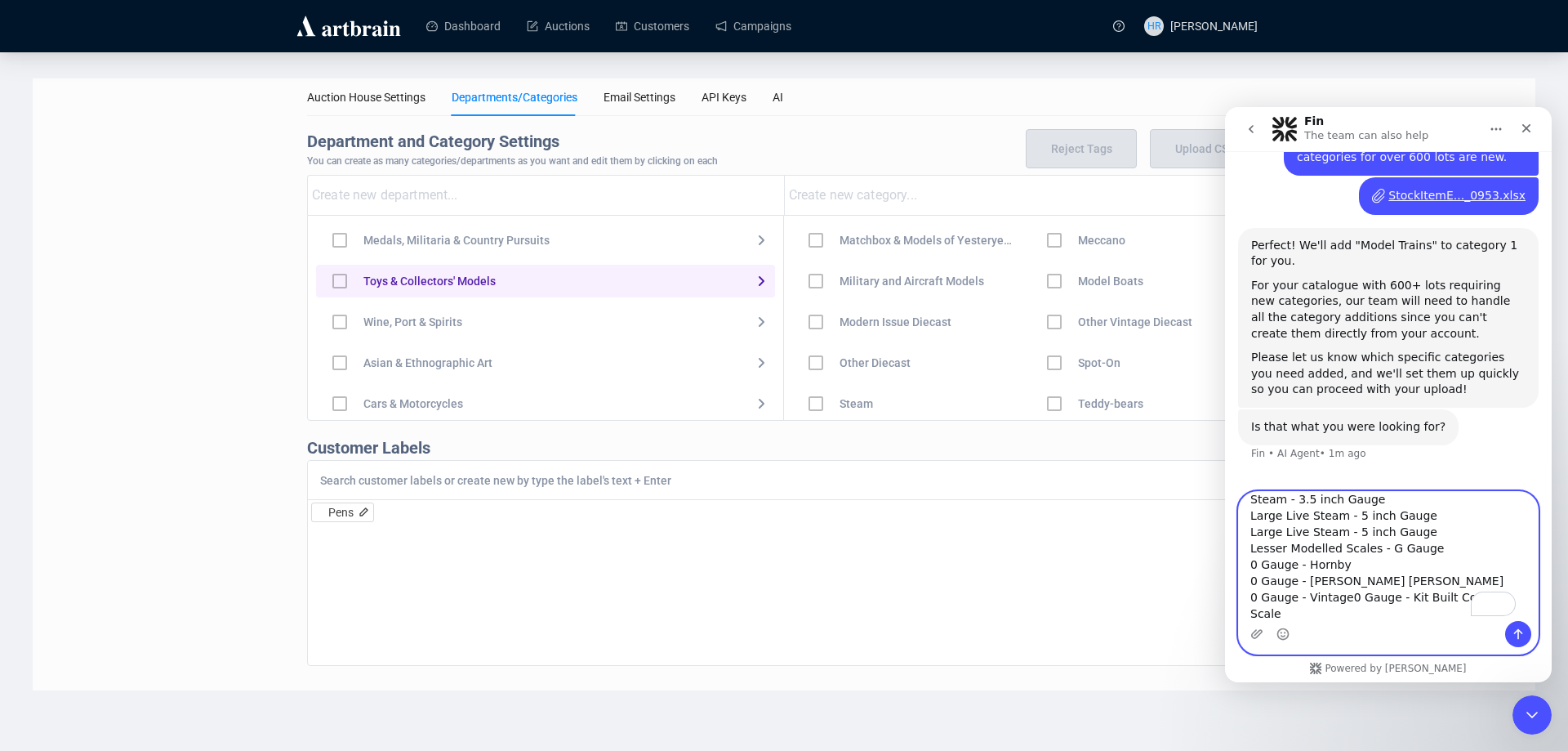
scroll to position [27, 0]
click at [1343, 600] on textarea "The extra categoreis 2 items are: Large Live Steam - 3.5 inch Gauge Large Live …" at bounding box center [1388, 556] width 299 height 129
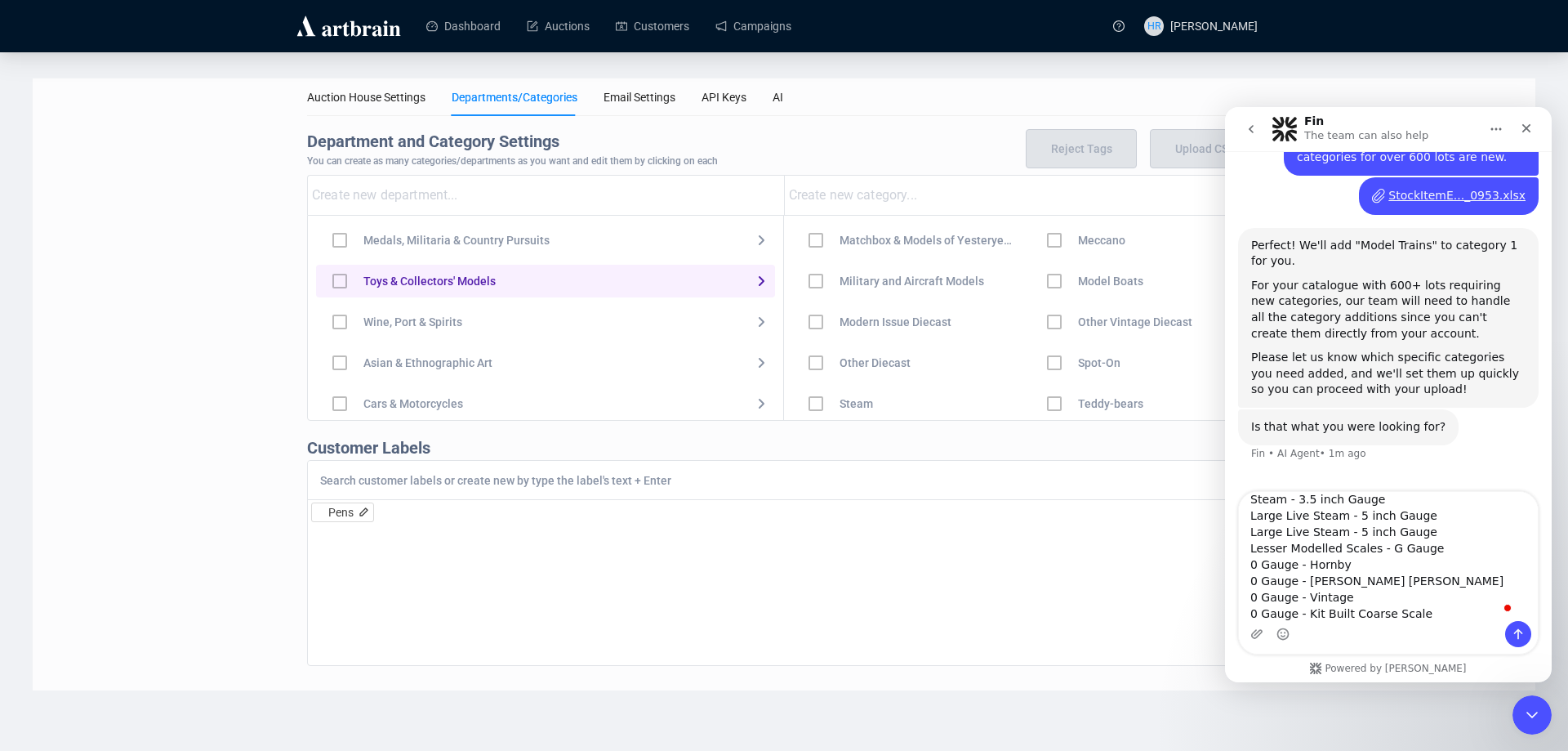
scroll to position [45, 0]
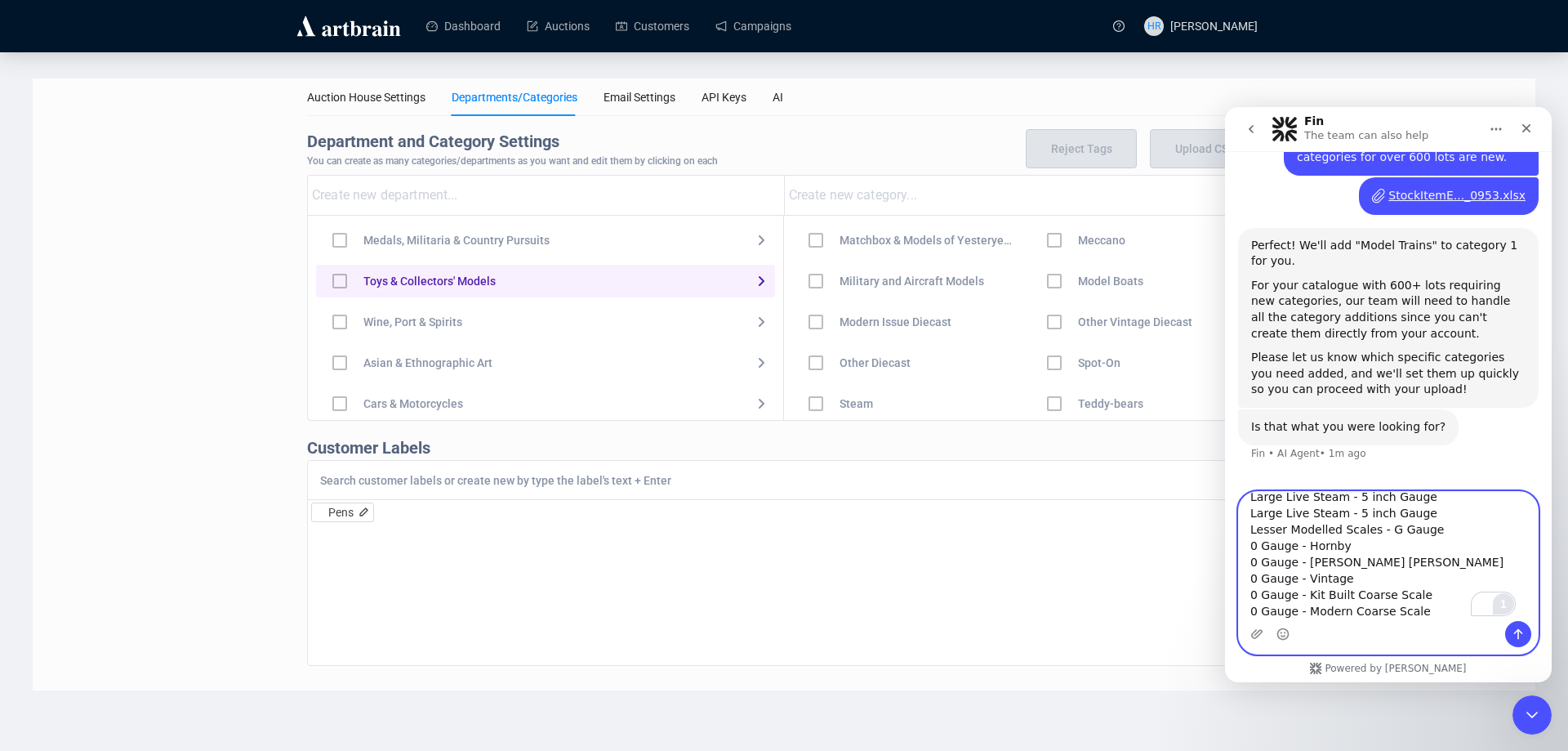
drag, startPoint x: 1411, startPoint y: 611, endPoint x: 1503, endPoint y: 596, distance: 93.2
click at [1411, 611] on textarea "The extra categoreis 2 items are: Large Live Steam - 3.5 inch Gauge Large Live …" at bounding box center [1388, 556] width 299 height 129
paste textarea "0 Gauge - Finescale"
click at [1415, 613] on textarea "The extra categoreis 2 items are: Large Live Steam - 3.5 inch Gauge Large Live …" at bounding box center [1388, 556] width 299 height 129
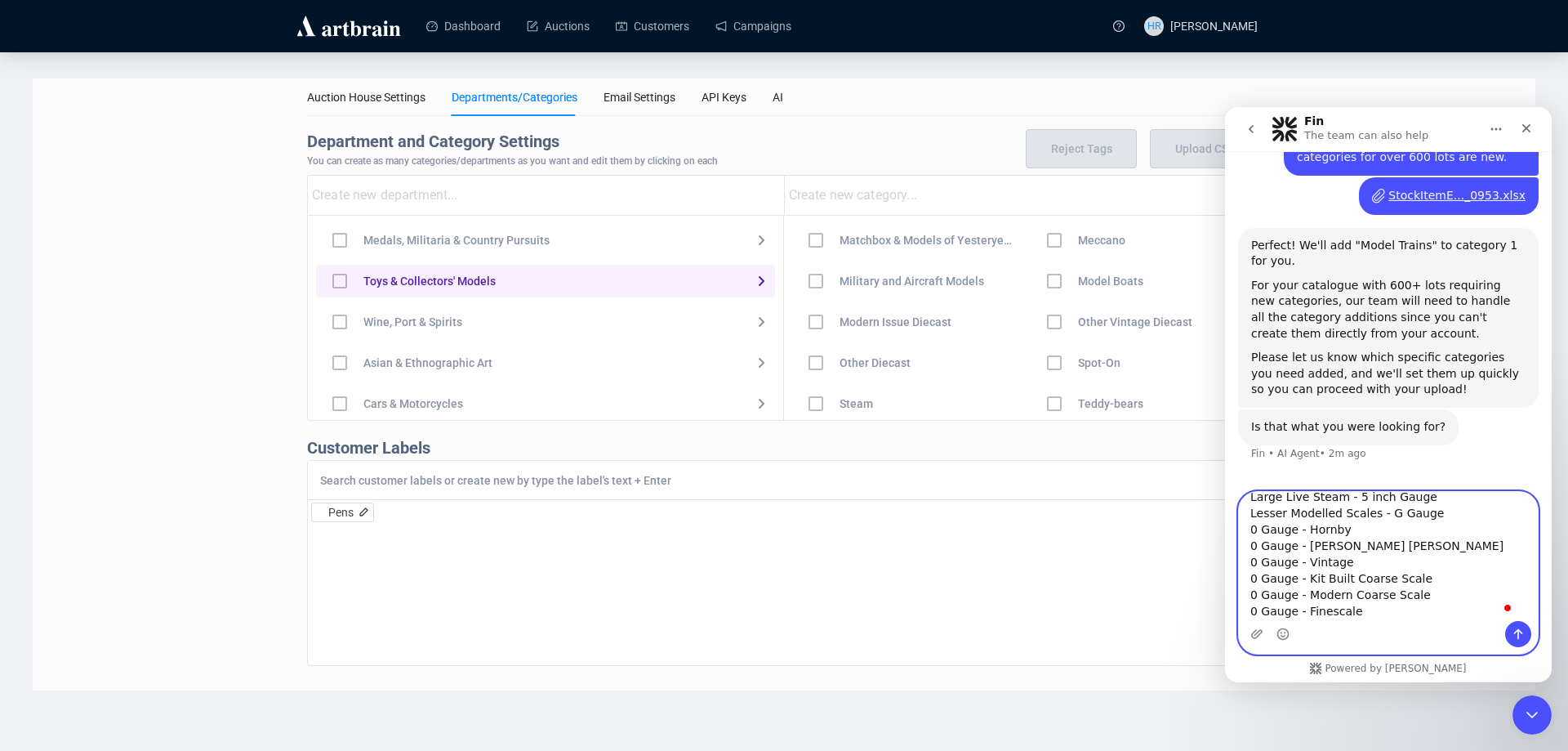
click at [1376, 618] on textarea "The extra categoreis 2 items are: Large Live Steam - 3.5 inch Gauge Large Live …" at bounding box center [1388, 556] width 299 height 129
paste textarea "00 Gauge - Hornby Dublo"
type textarea "The extra categoreis 2 items are: Large Live Steam - 3.5 inch Gauge Large Live …"
click at [1410, 618] on textarea "The extra categoreis 2 items are: Large Live Steam - 3.5 inch Gauge Large Live …" at bounding box center [1388, 556] width 299 height 129
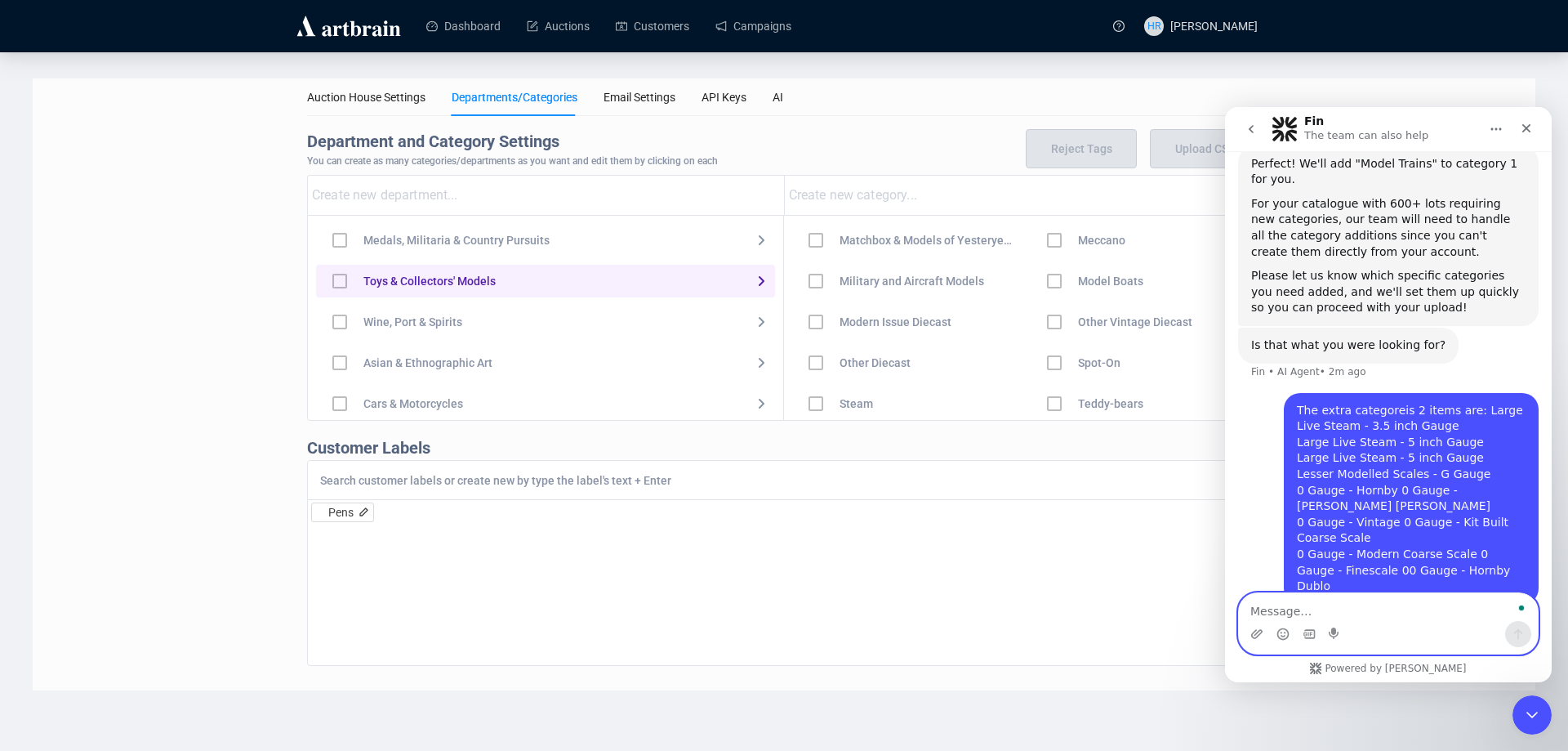
scroll to position [568, 0]
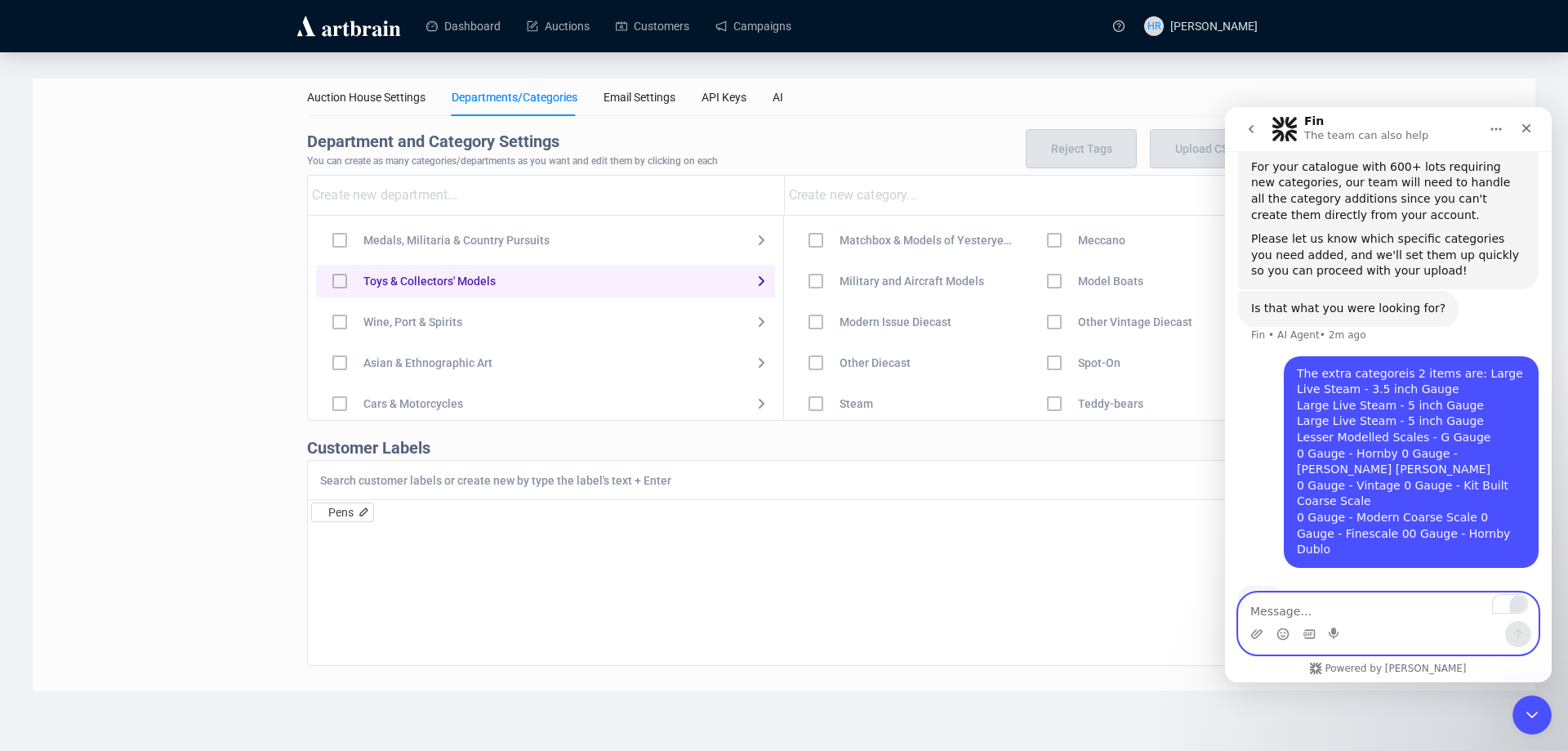
paste textarea "00 Gauge - Wrenn 00 Gauge - Modern"
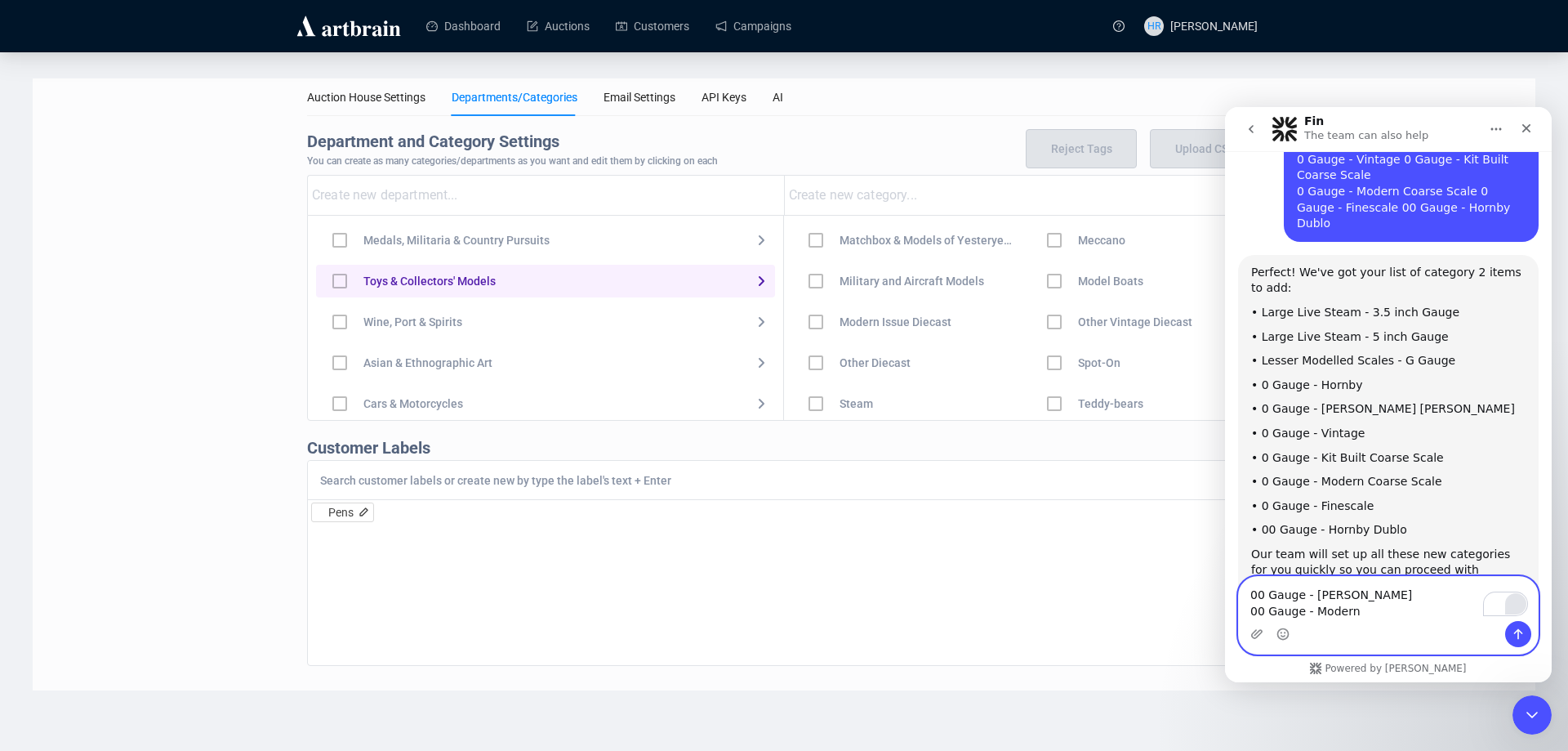
scroll to position [925, 0]
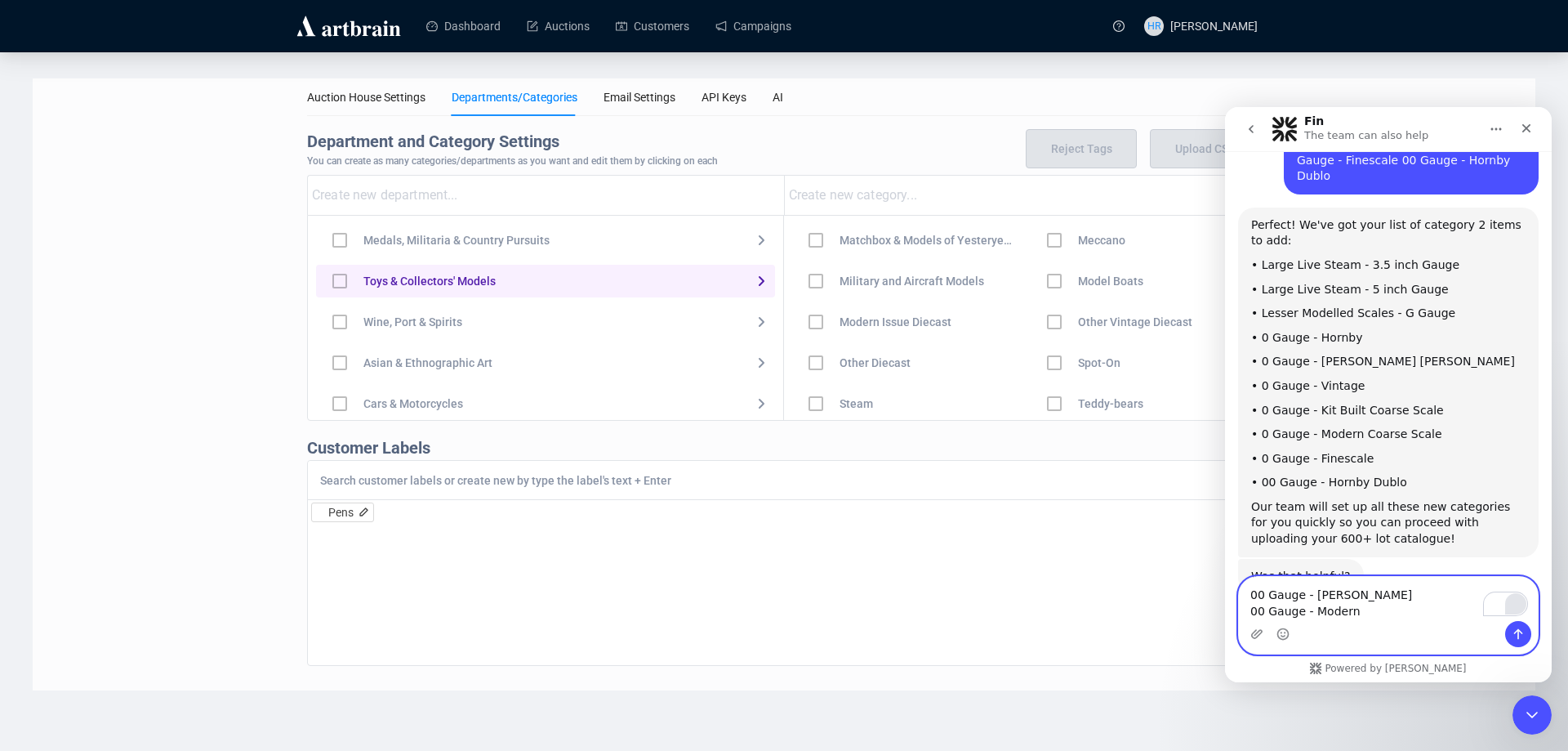
type textarea "00 Gauge - Wrenn 00 Gauge - Modern"
click at [1390, 615] on textarea "00 Gauge - Wrenn 00 Gauge - Modern" at bounding box center [1388, 599] width 299 height 44
paste textarea "00 Gauge - Triang 00 Gauge - Kit"
type textarea "00 Gauge - Triang 00 Gauge - Kit"
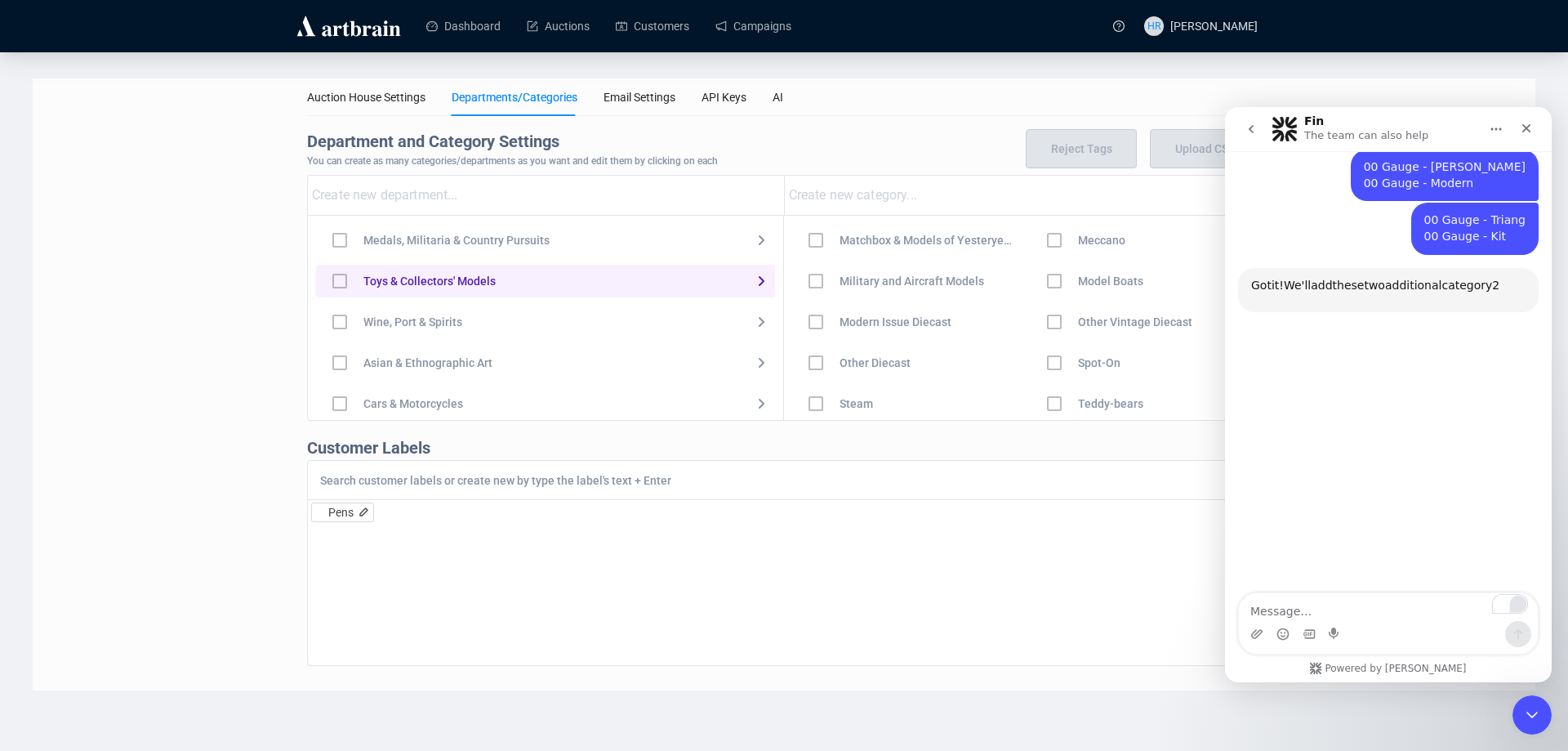
scroll to position [1393, 0]
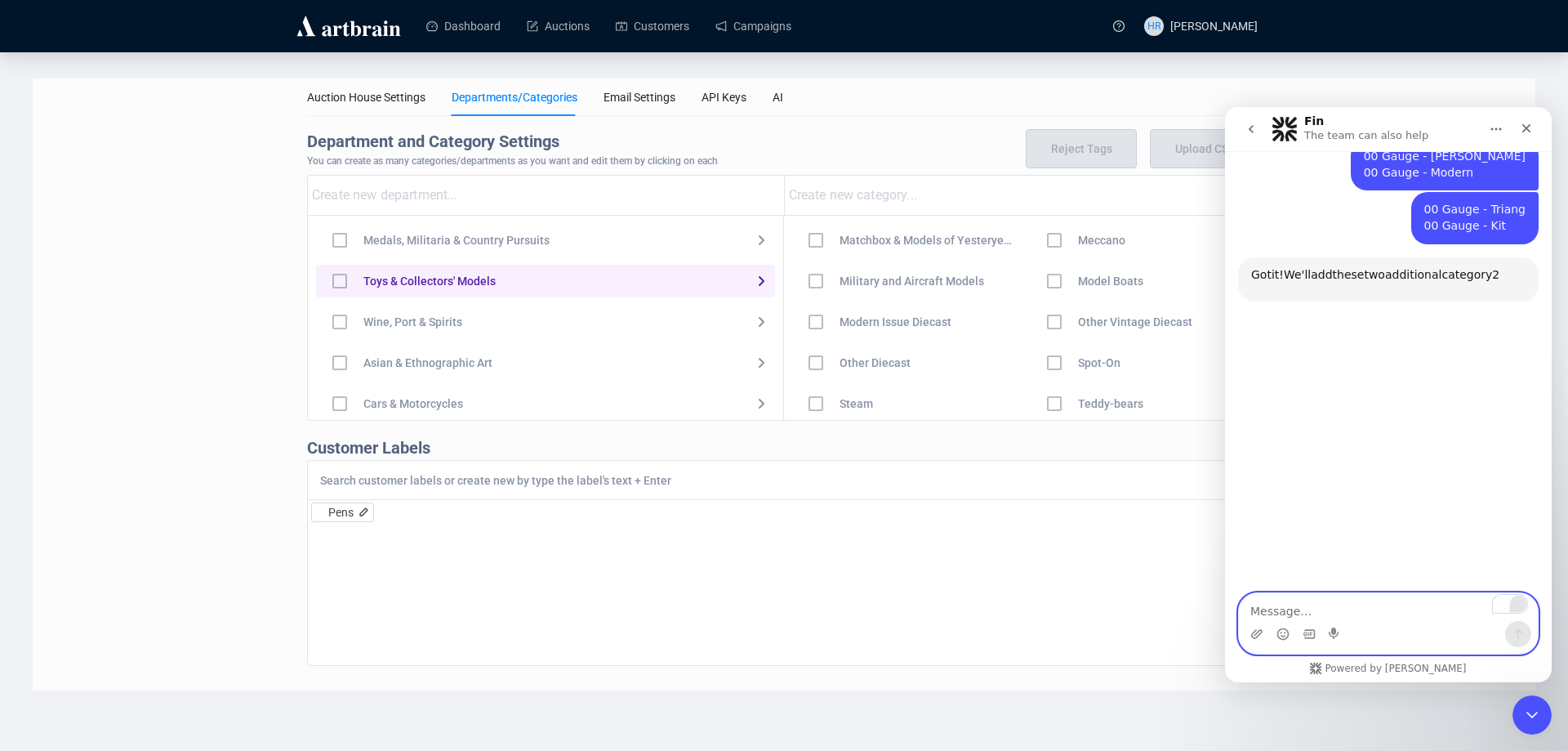
click at [1283, 613] on textarea "To enrich screen reader interactions, please activate Accessibility in Grammarl…" at bounding box center [1388, 607] width 299 height 28
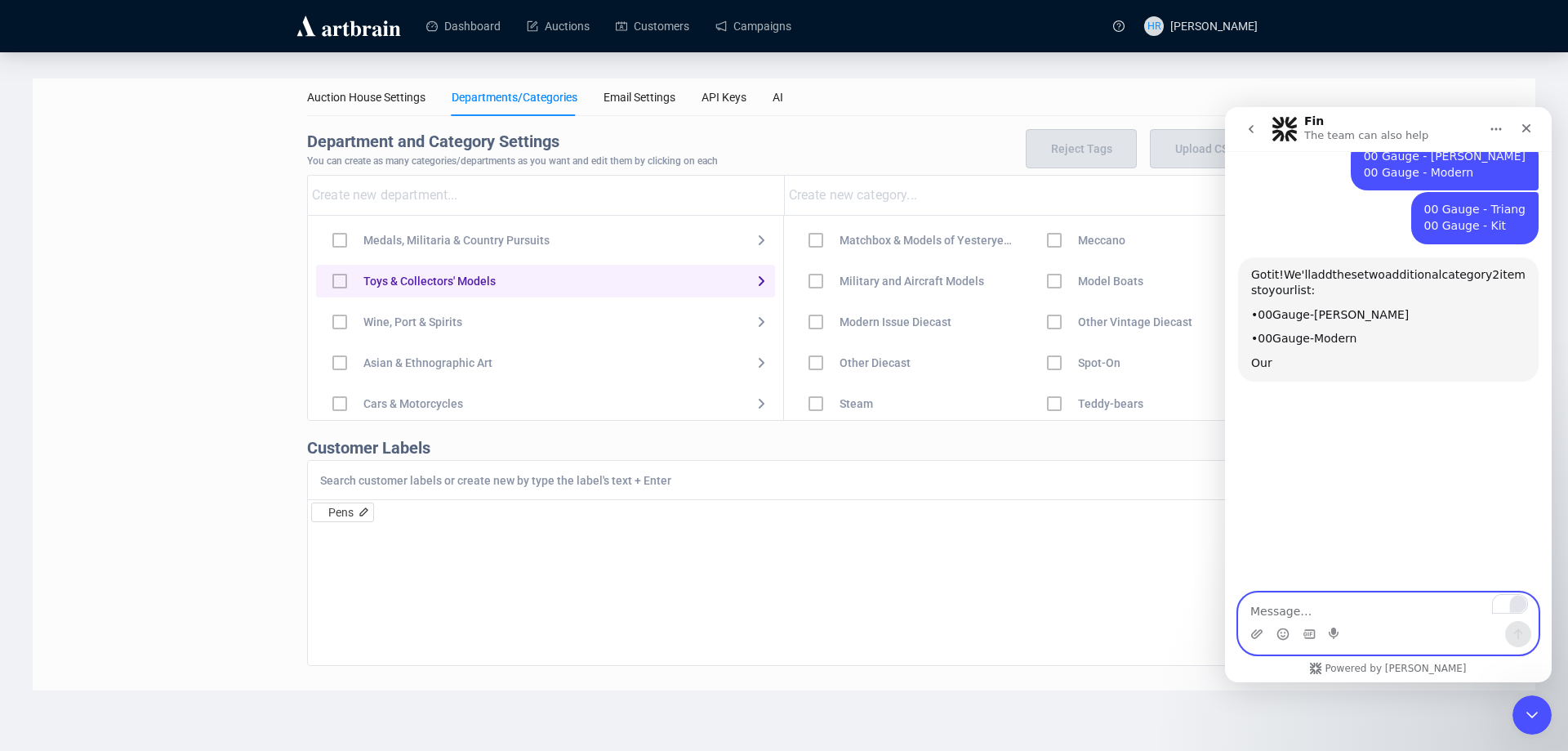
paste textarea "00 Gauge - Other HO Gauge"
type textarea "00 Gauge - Other HO Gauge"
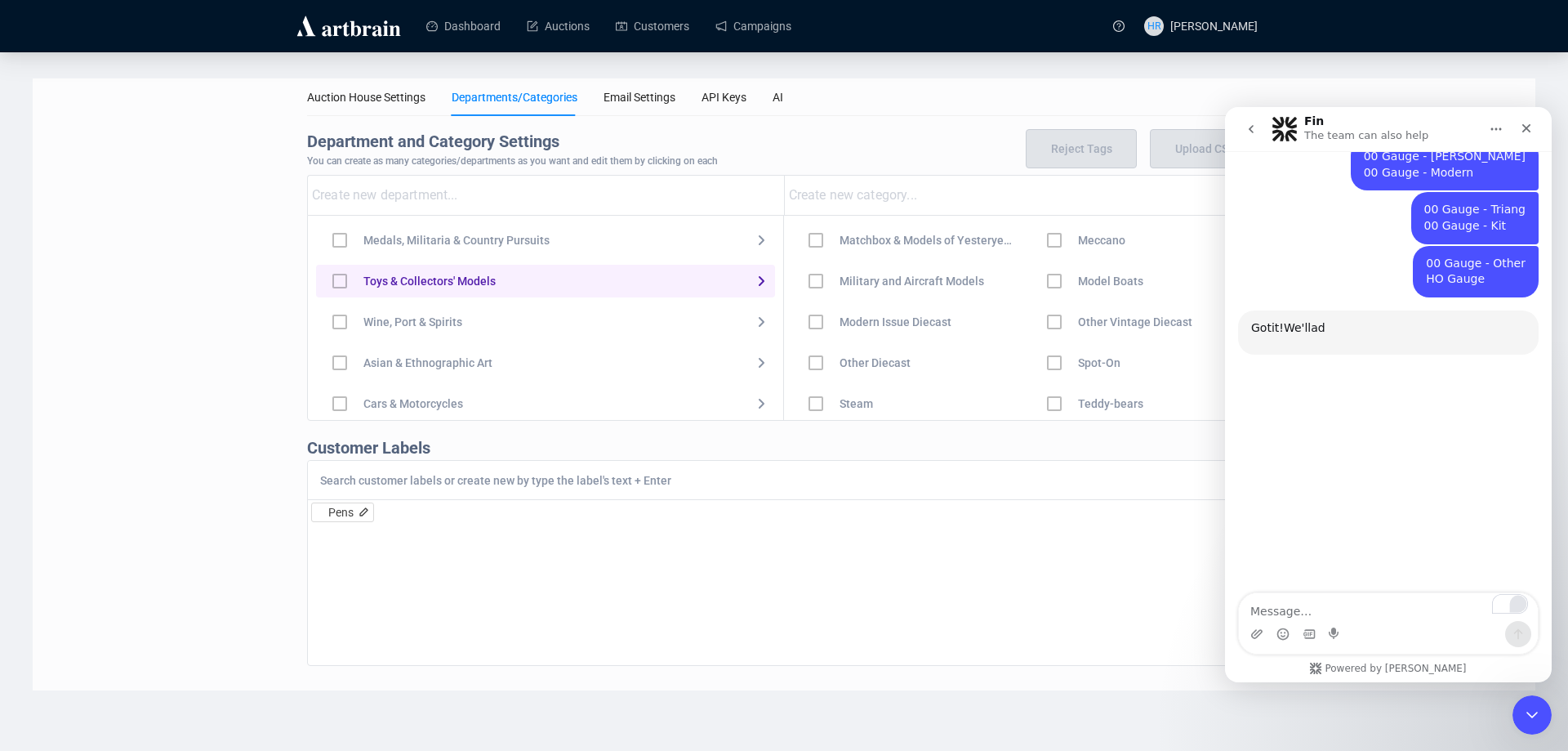
scroll to position [1430, 0]
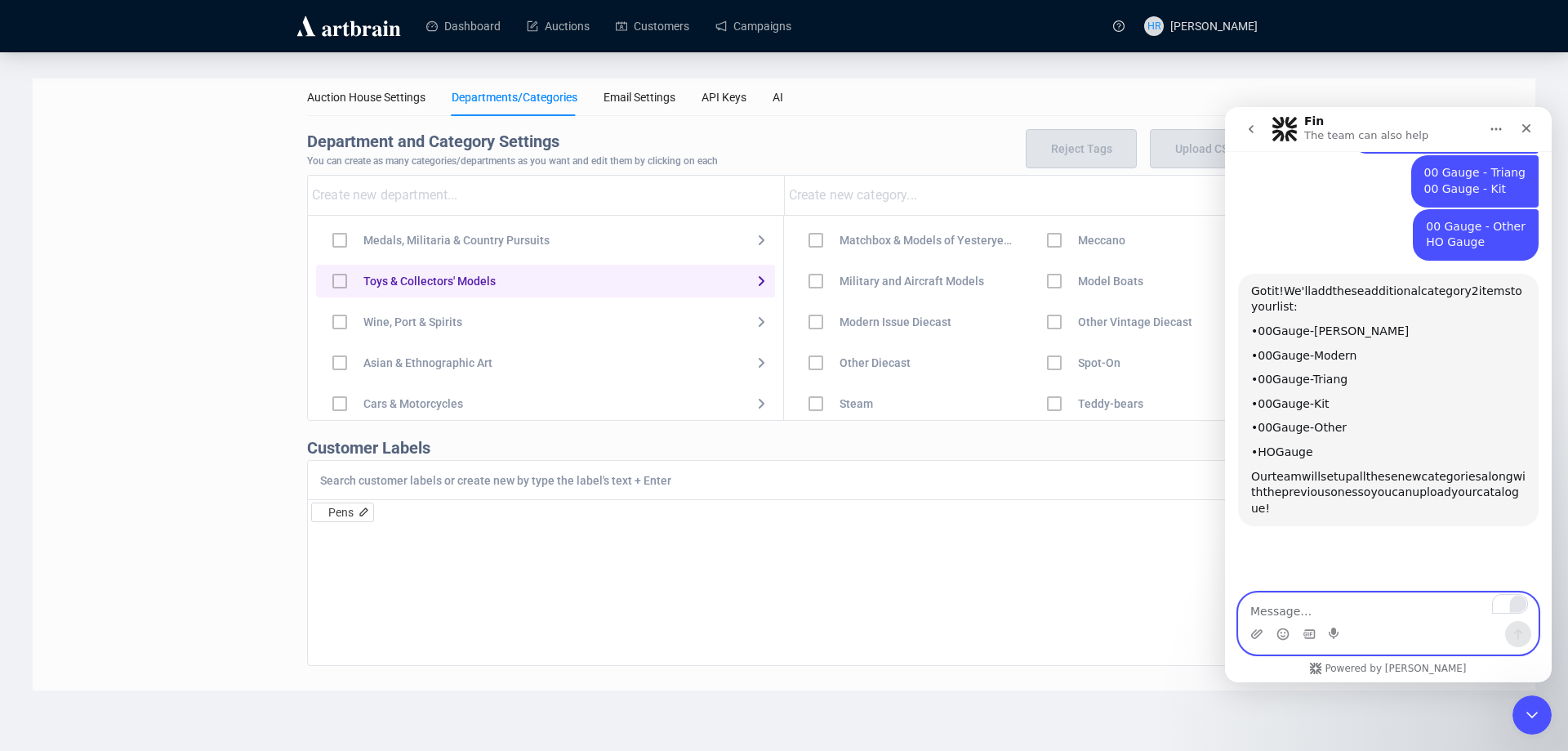
click at [1339, 618] on textarea "To enrich screen reader interactions, please activate Accessibility in Grammarl…" at bounding box center [1388, 607] width 299 height 28
paste textarea "Lesser Modelled Scales - TT Gauge"
type textarea "Lesser Modelled Scales - TT Gauge"
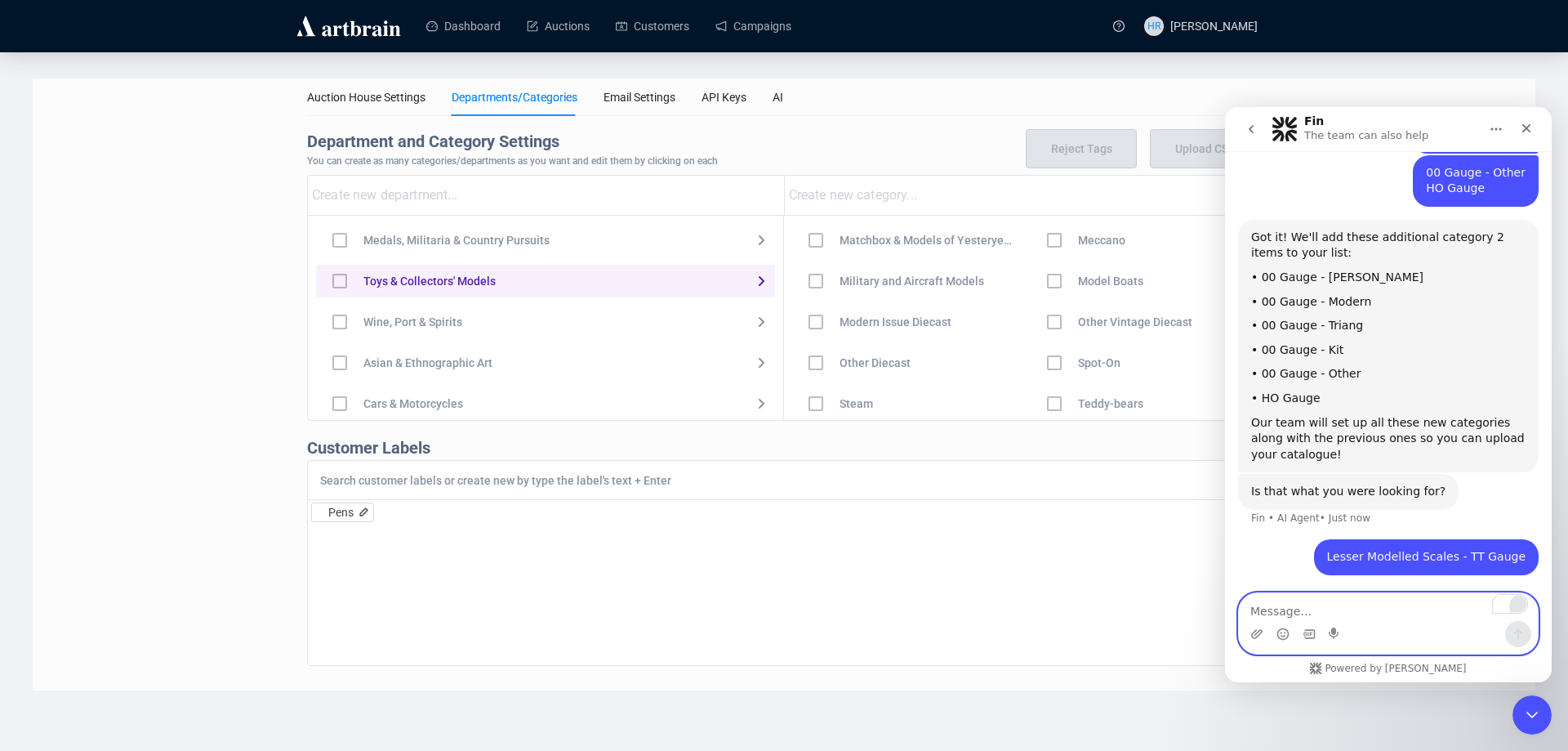
scroll to position [1491, 0]
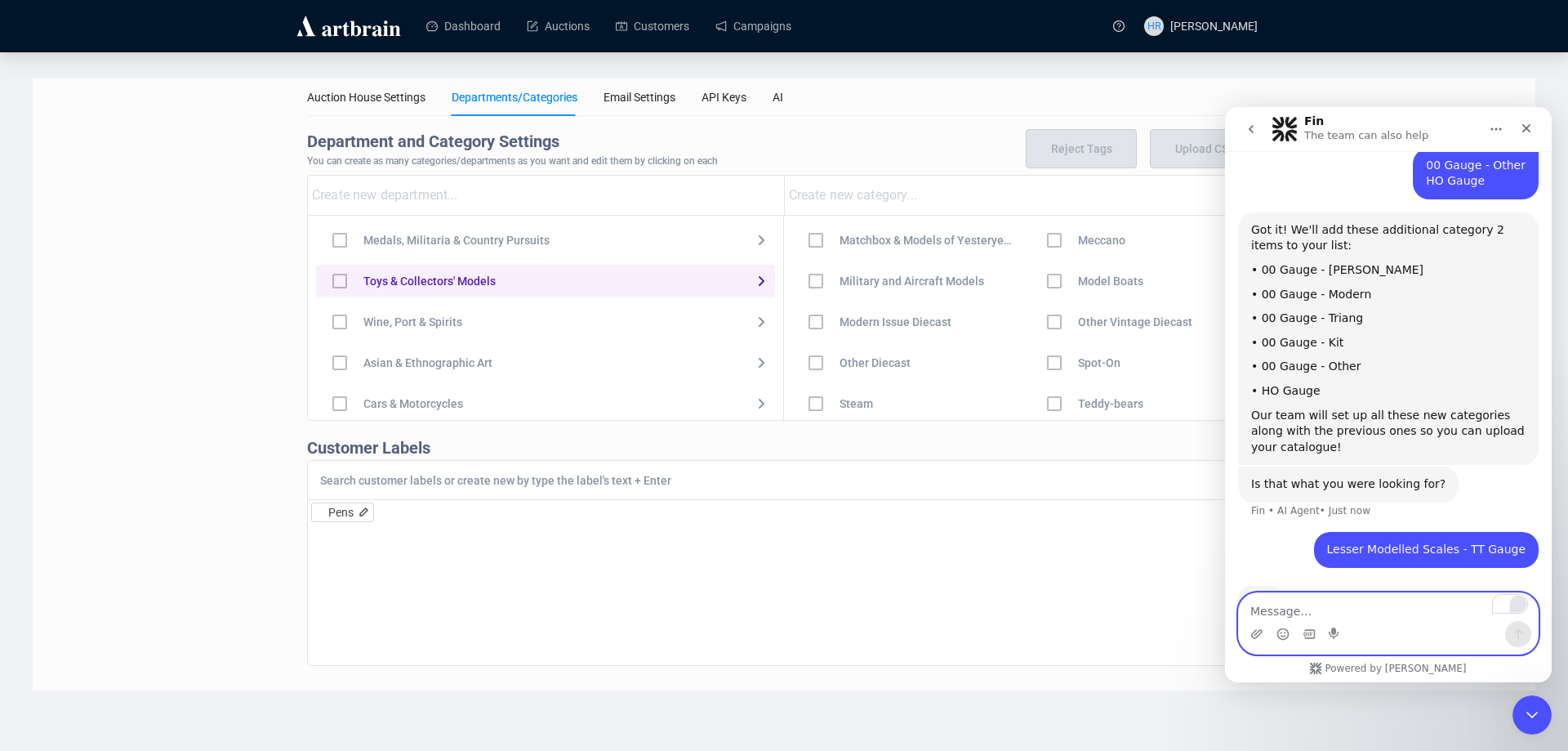
click at [1255, 615] on textarea "To enrich screen reader interactions, please activate Accessibility in Grammarl…" at bounding box center [1388, 607] width 299 height 28
paste textarea "N Gauge"
type textarea "N Gauge"
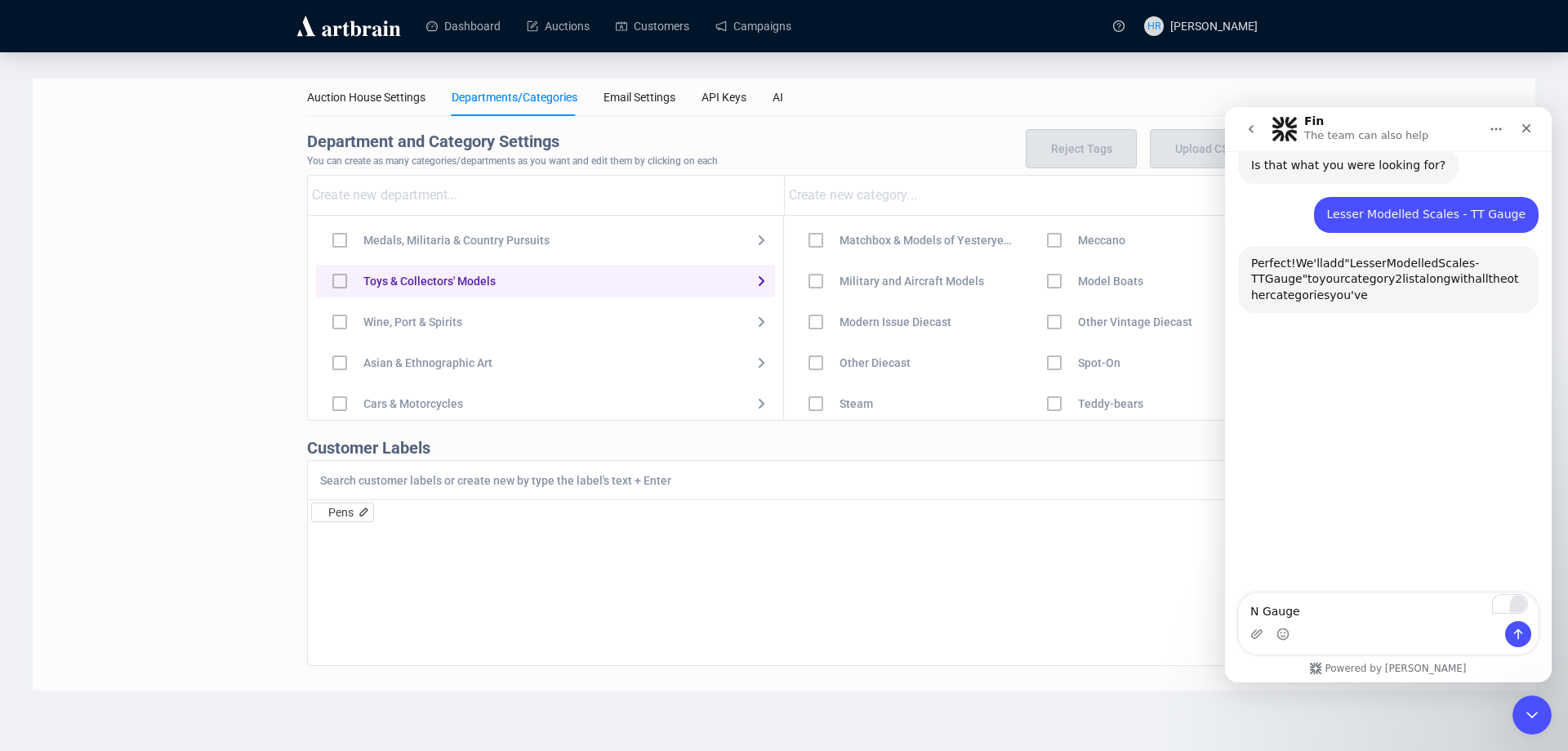
scroll to position [1813, 0]
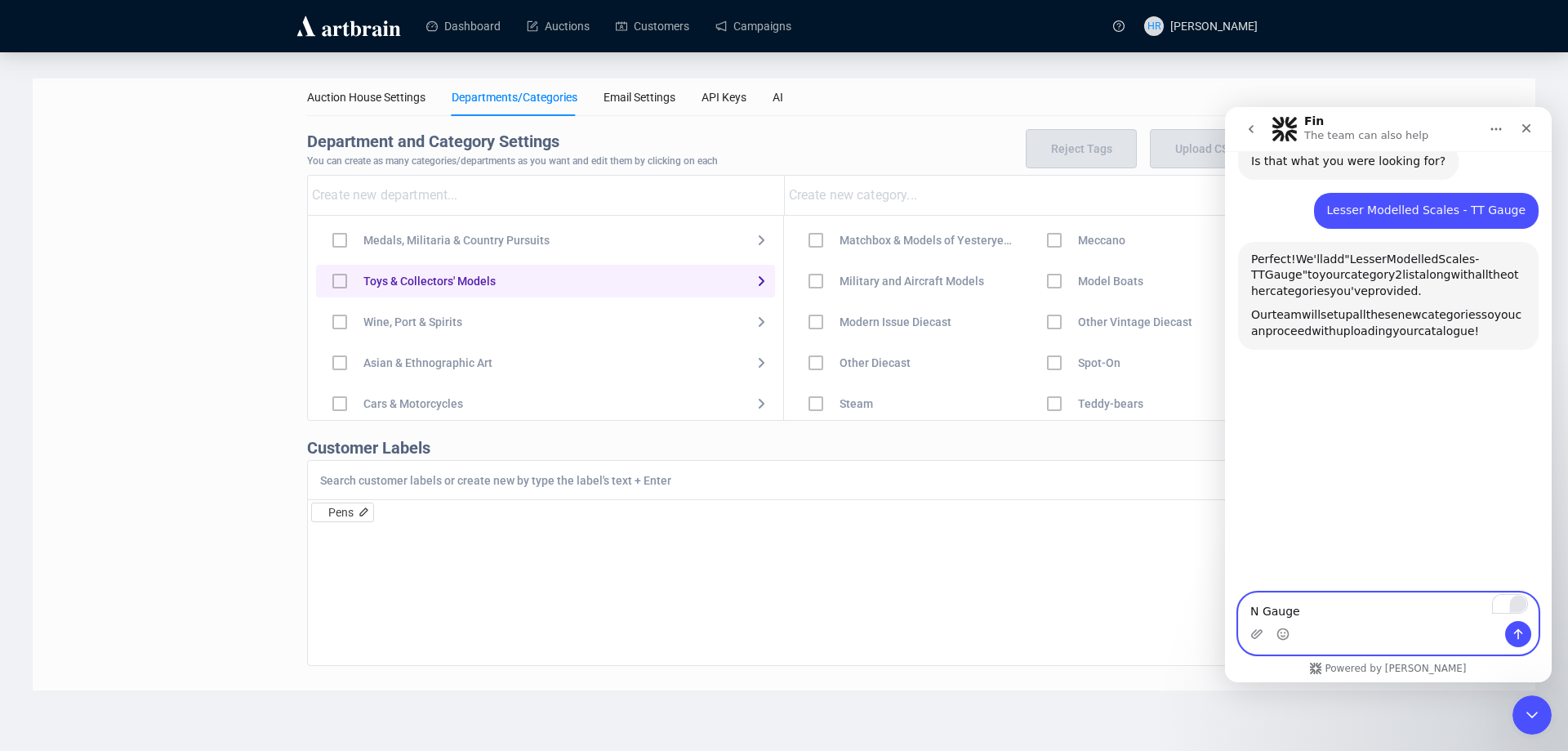
click at [1340, 602] on textarea "N Gauge" at bounding box center [1388, 607] width 299 height 28
paste textarea "Mixed Gauges"
type textarea "Mixed Gauges"
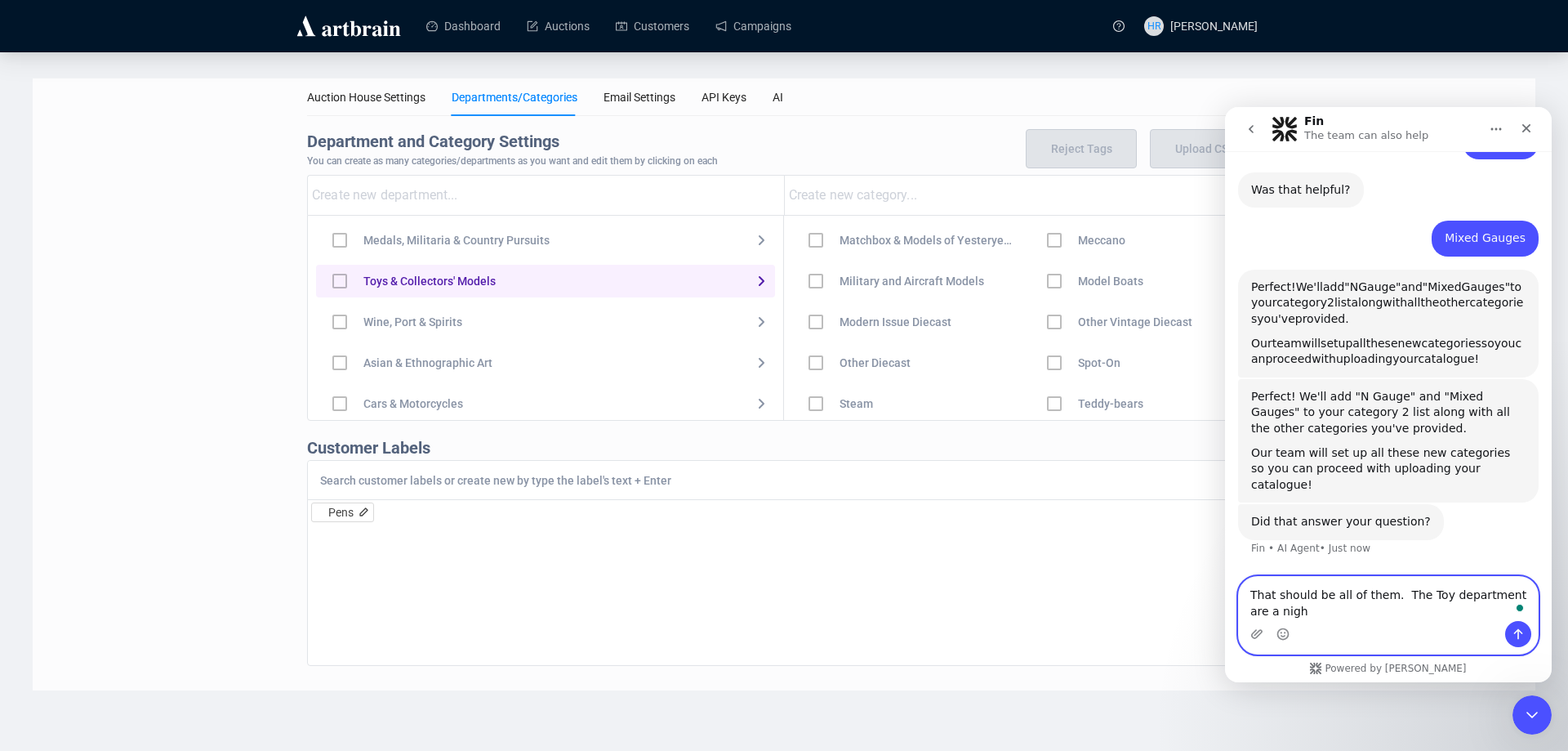
scroll to position [2064, 0]
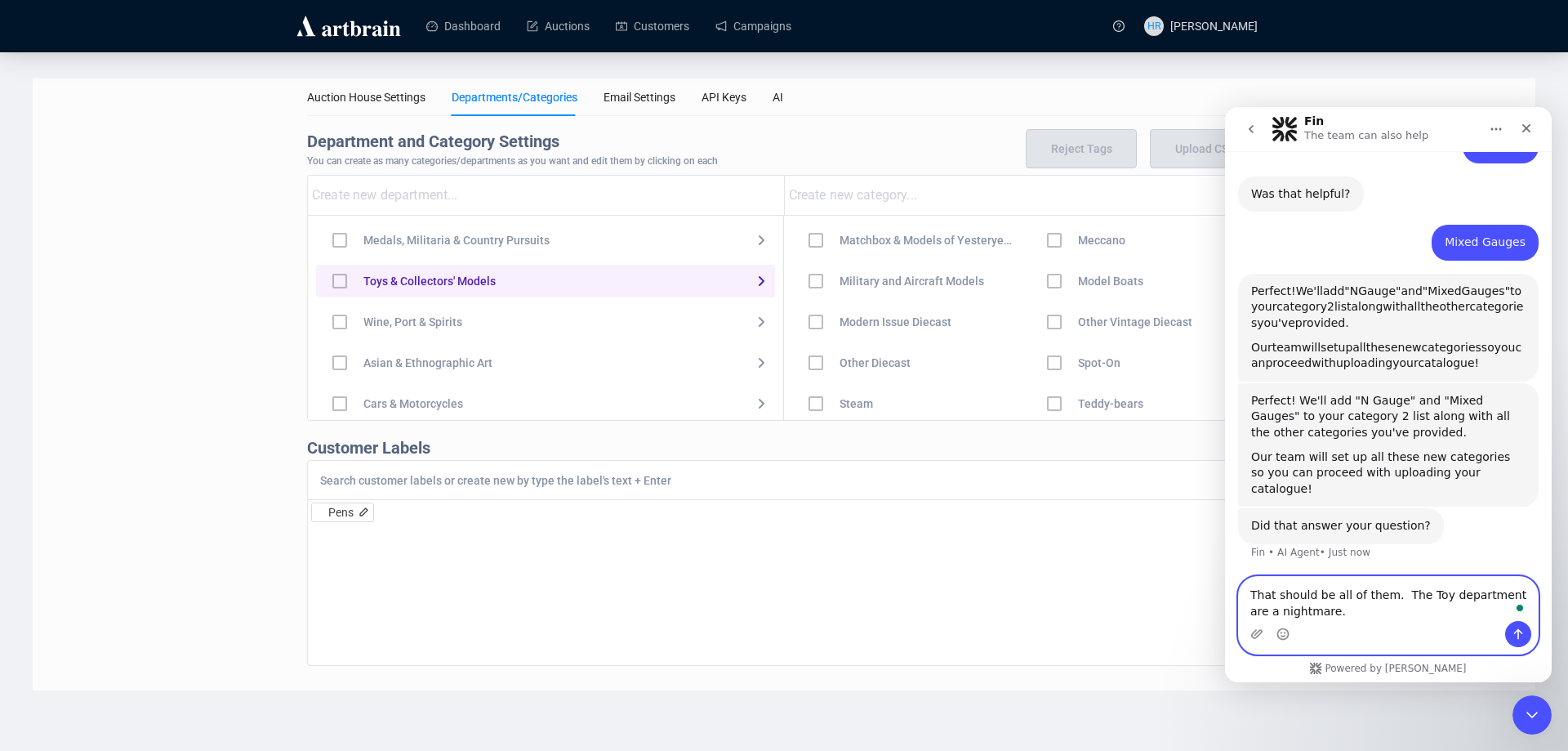
type textarea "That should be all of them. The Toy department are a nightmare."
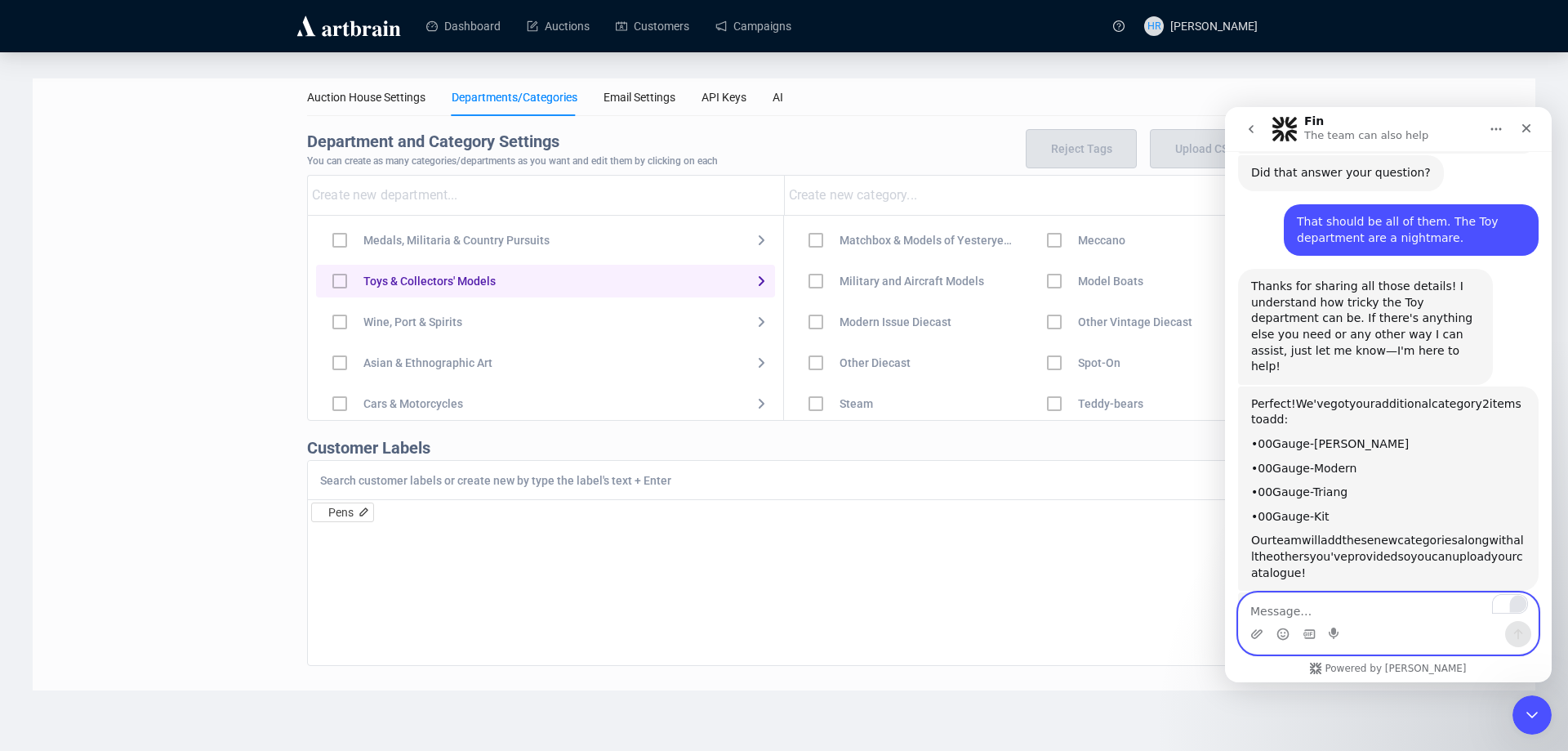
scroll to position [2315, 0]
